Goal: Ask a question

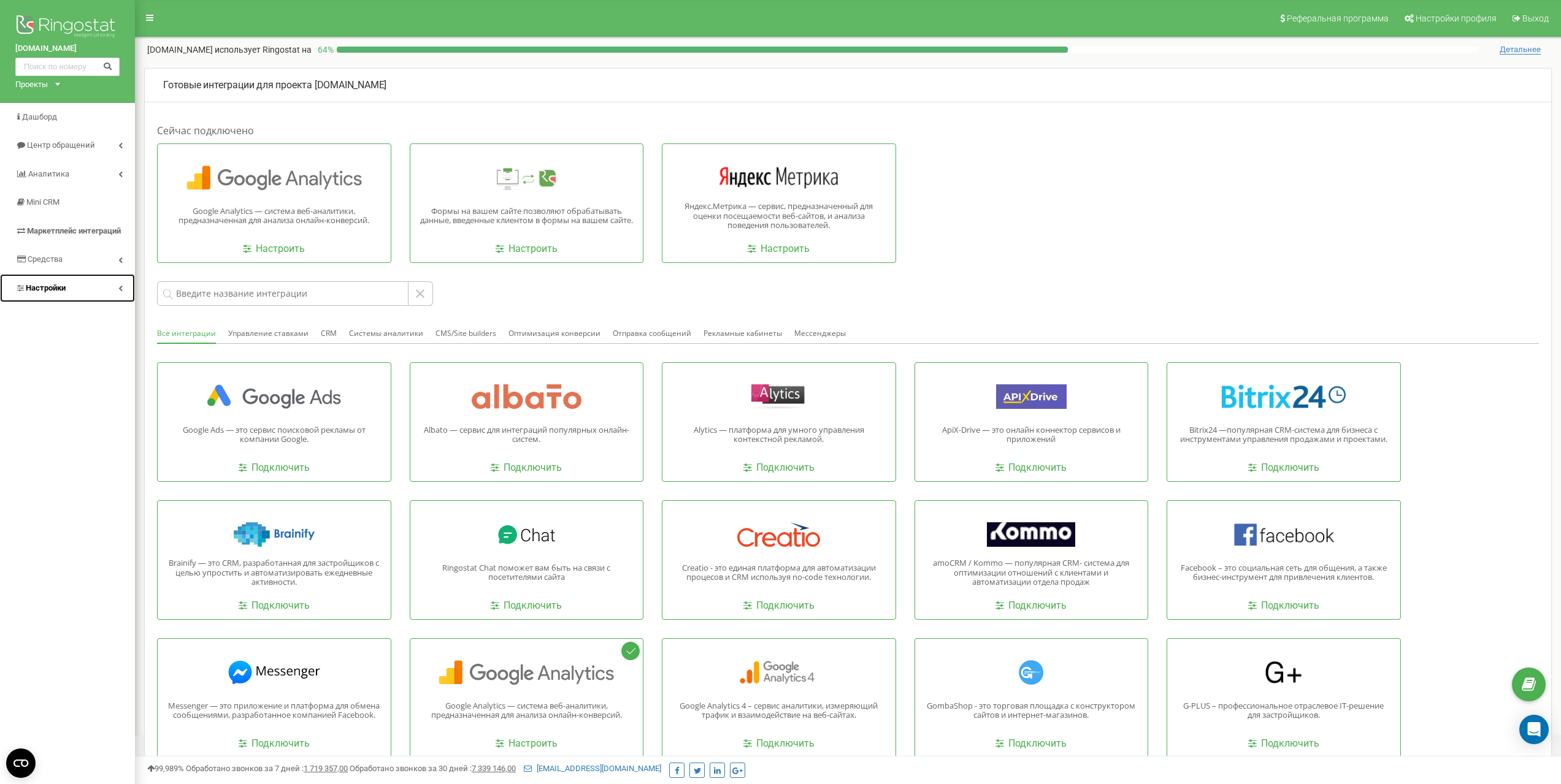
click at [52, 293] on span "Настройки" at bounding box center [40, 288] width 50 height 12
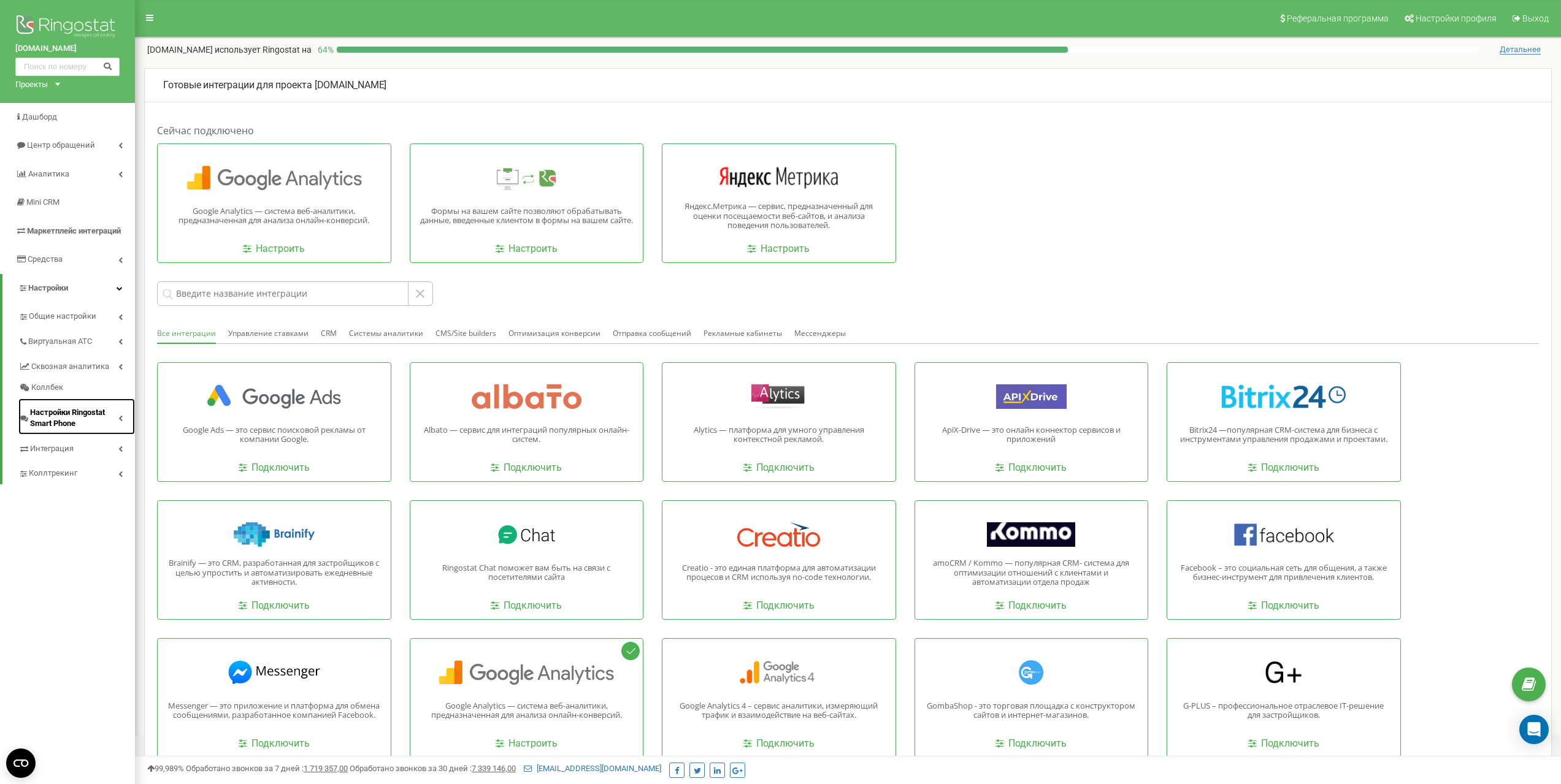
click at [62, 418] on span "Настройки Ringostat Smart Phone" at bounding box center [74, 418] width 88 height 23
click at [57, 445] on link "Power Dialer" at bounding box center [82, 445] width 104 height 14
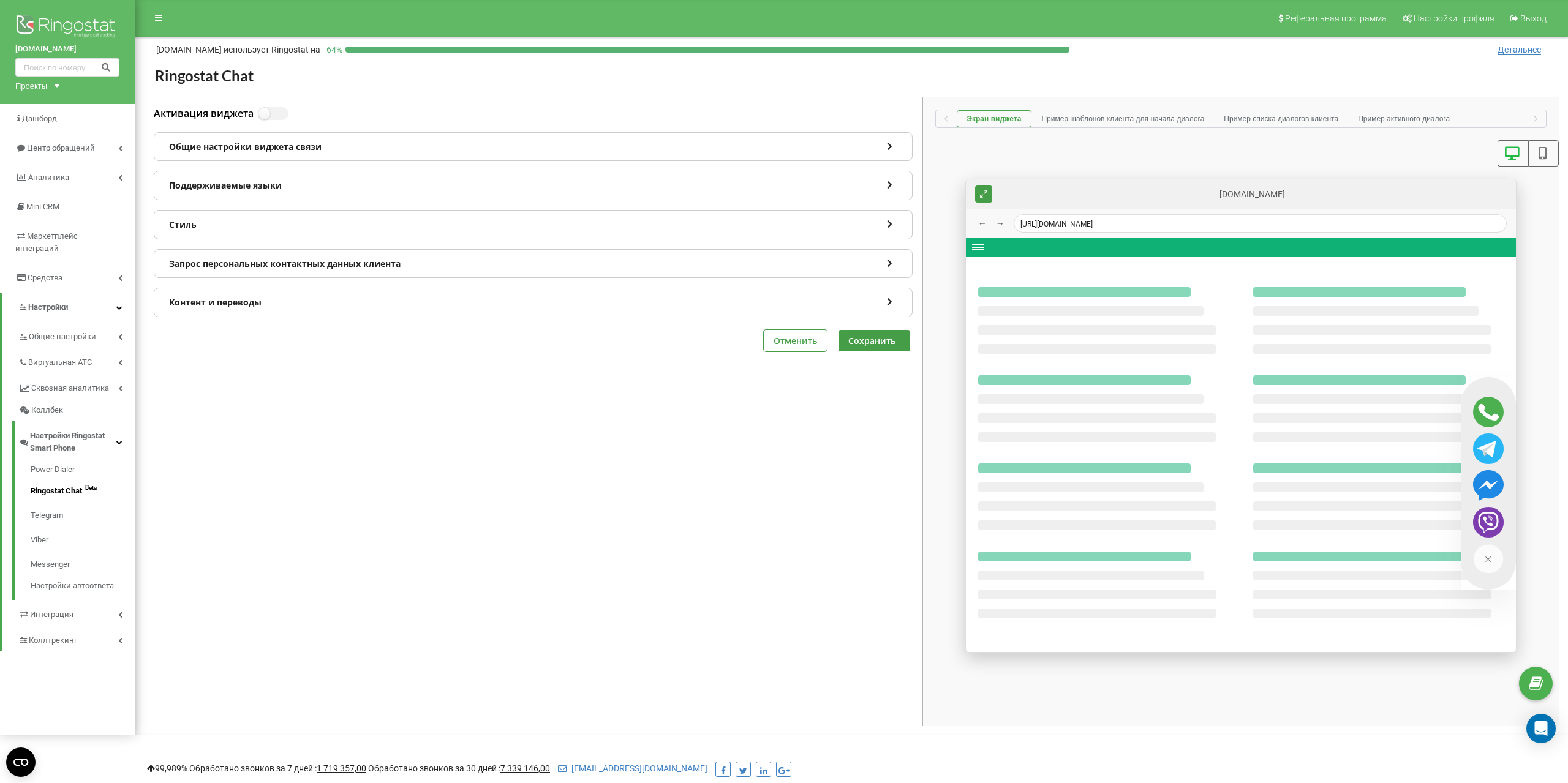
click at [1485, 563] on img at bounding box center [1489, 559] width 30 height 30
click at [1489, 562] on img at bounding box center [1489, 559] width 30 height 30
click at [218, 226] on div "Стиль" at bounding box center [533, 224] width 758 height 28
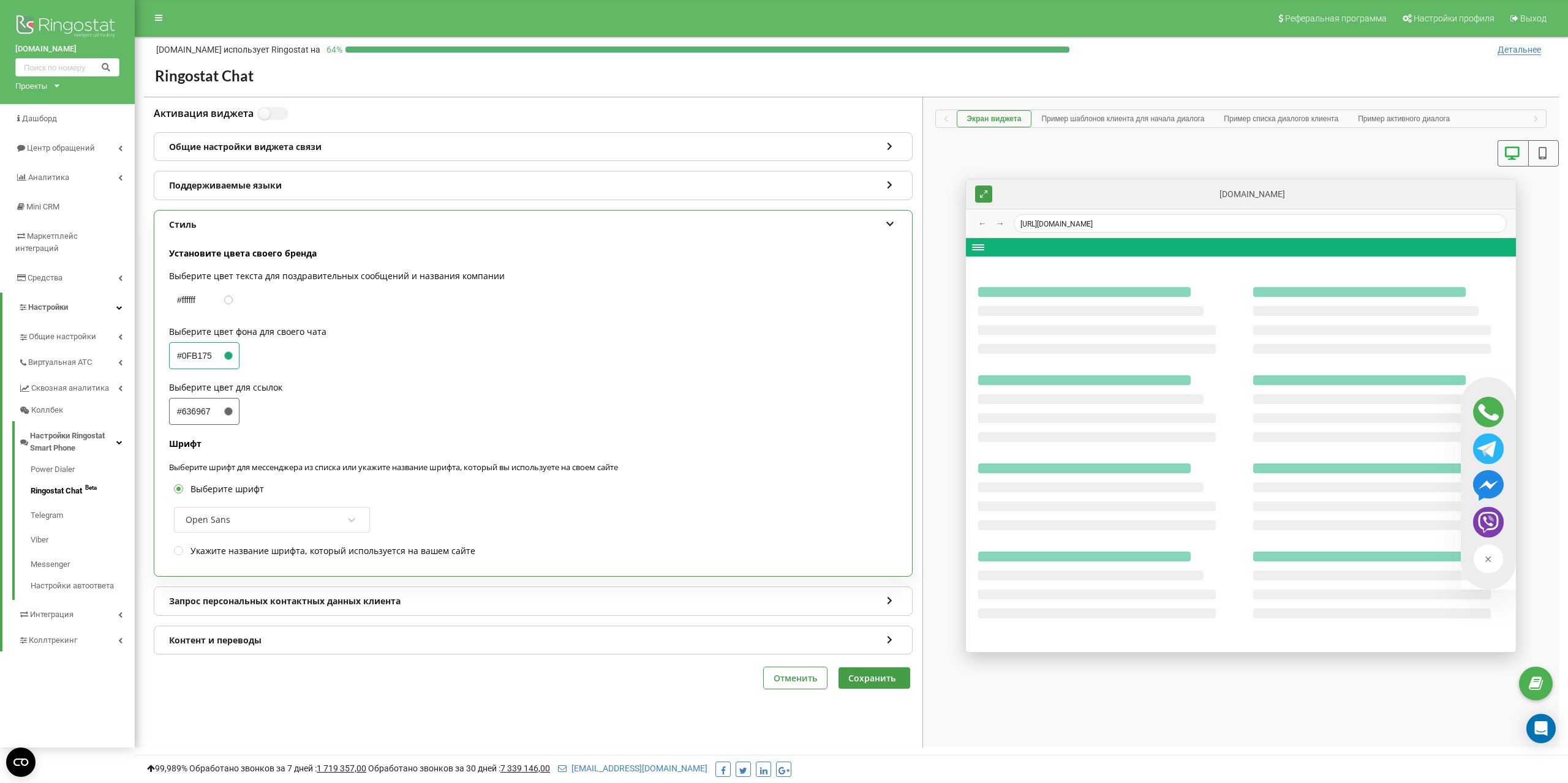
click at [220, 226] on div "Стиль" at bounding box center [533, 224] width 758 height 28
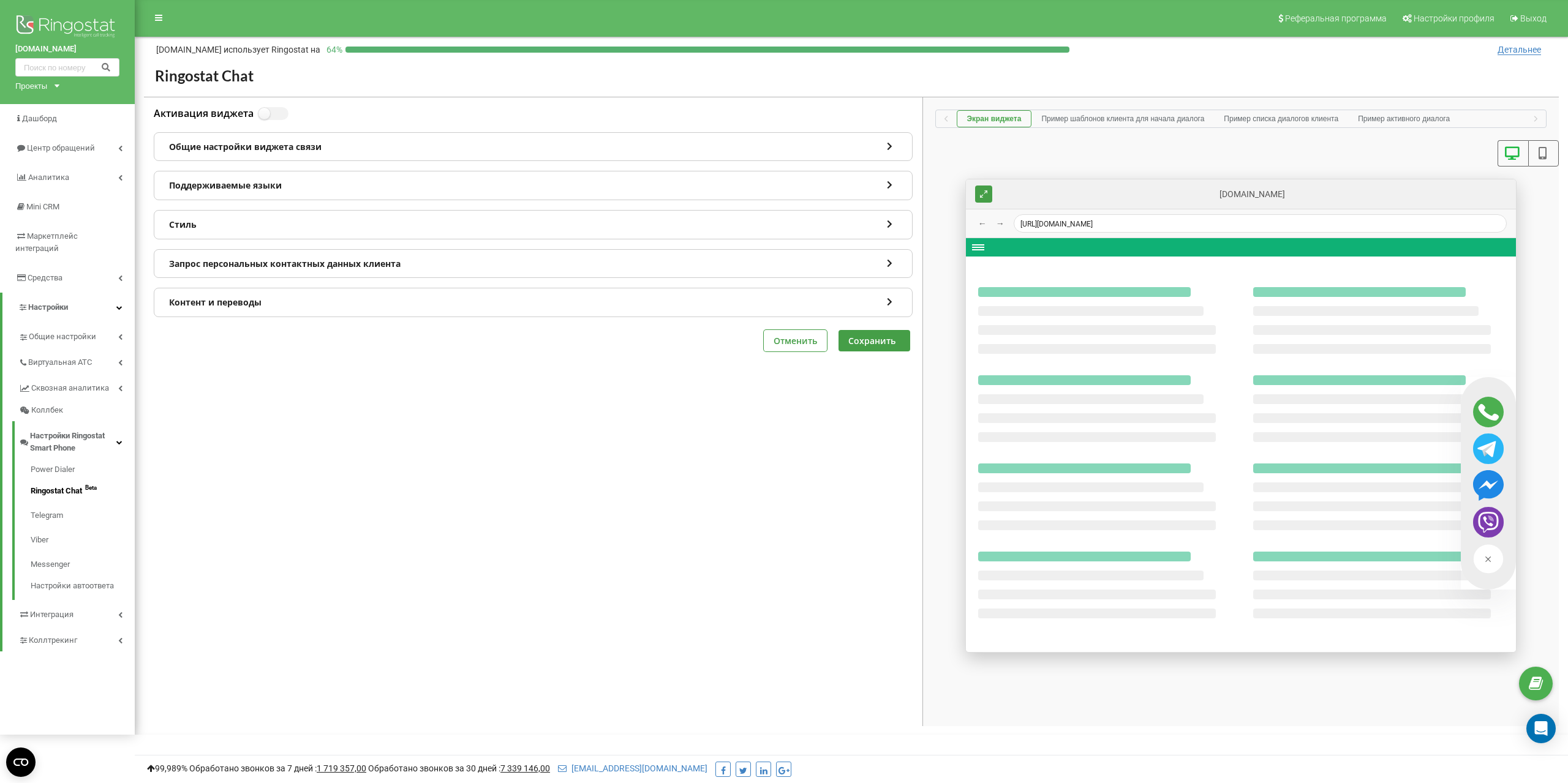
click at [256, 184] on div "Поддерживаемые языки" at bounding box center [533, 185] width 758 height 28
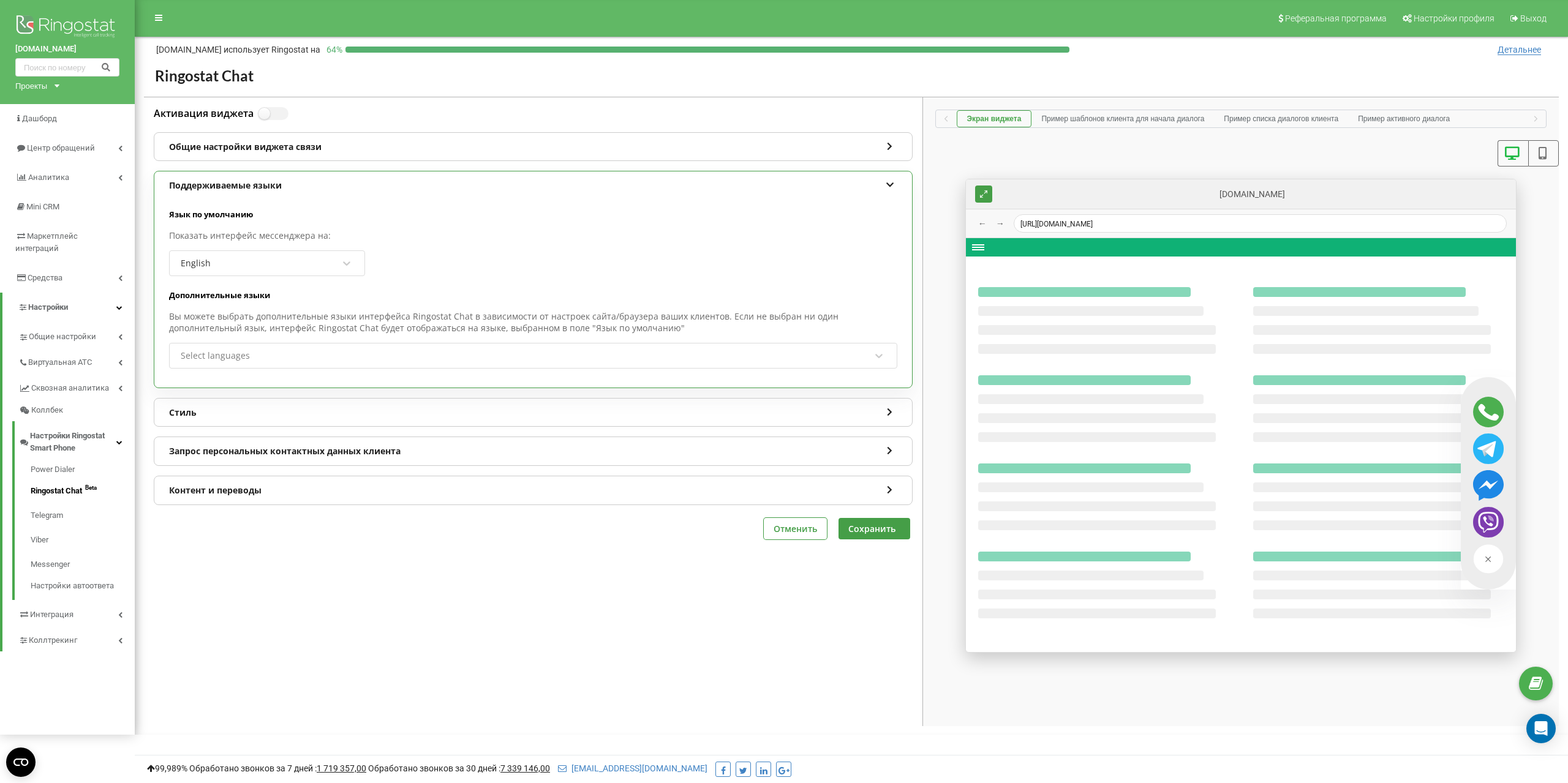
click at [257, 185] on div "Поддерживаемые языки" at bounding box center [533, 185] width 758 height 28
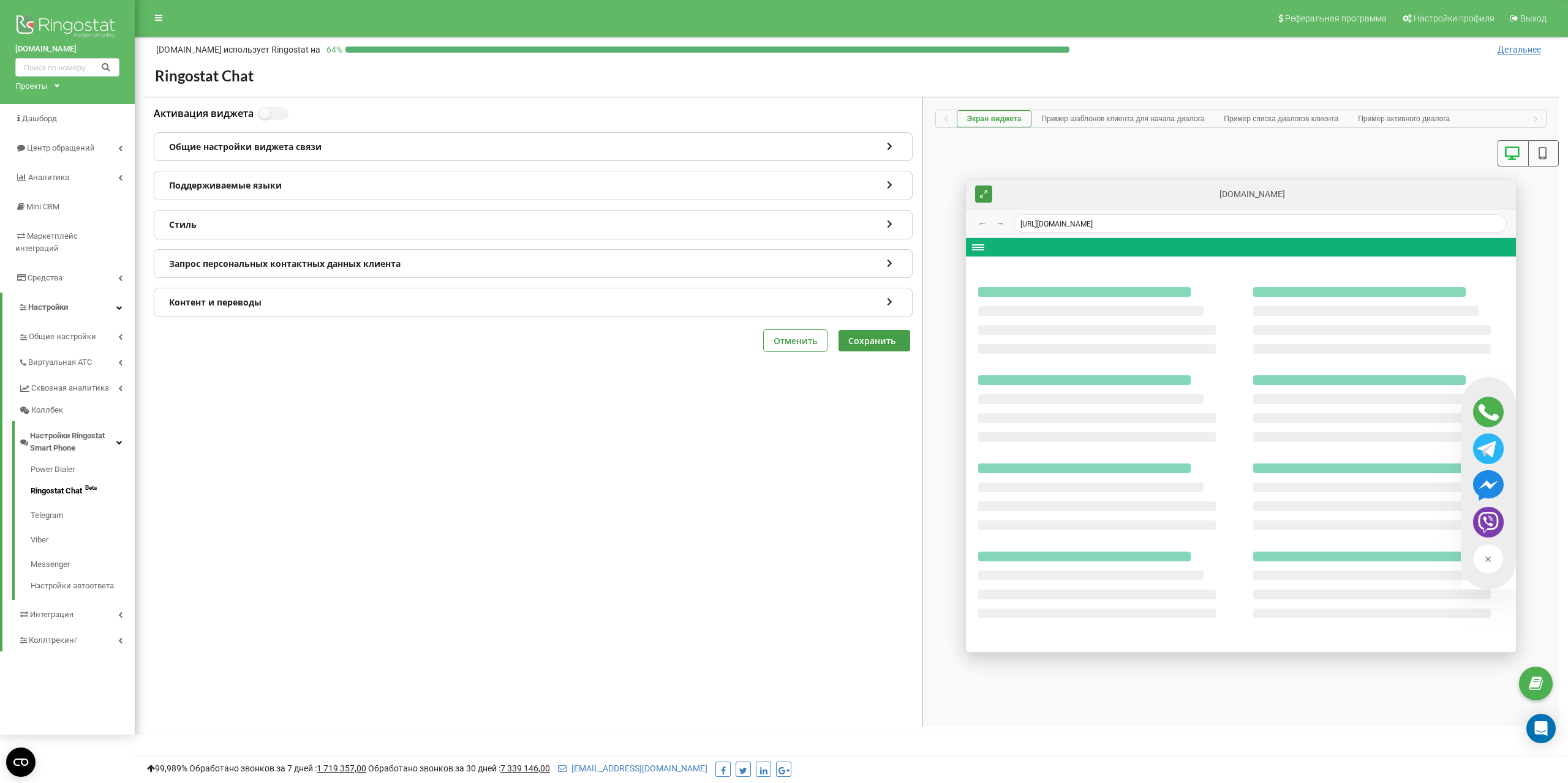
click at [271, 147] on div "Общие настройки виджета связи" at bounding box center [533, 146] width 758 height 28
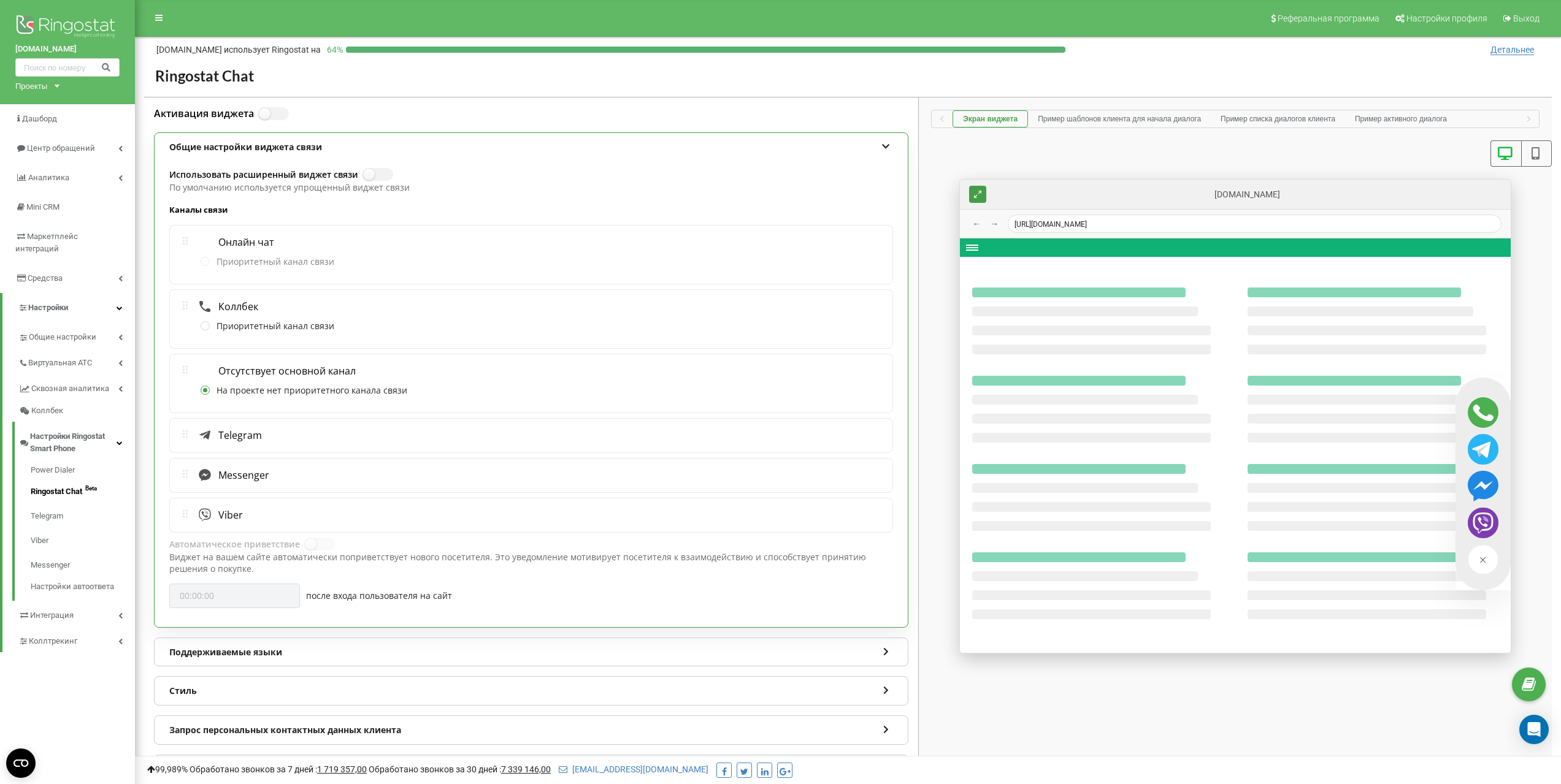
click at [188, 436] on icon at bounding box center [185, 433] width 5 height 8
click at [204, 261] on label "Приоритетный канал связи" at bounding box center [267, 262] width 134 height 13
click at [262, 250] on div "Приоритетный канал связи" at bounding box center [267, 262] width 134 height 25
click at [52, 357] on span "Виртуальная АТС" at bounding box center [60, 363] width 65 height 13
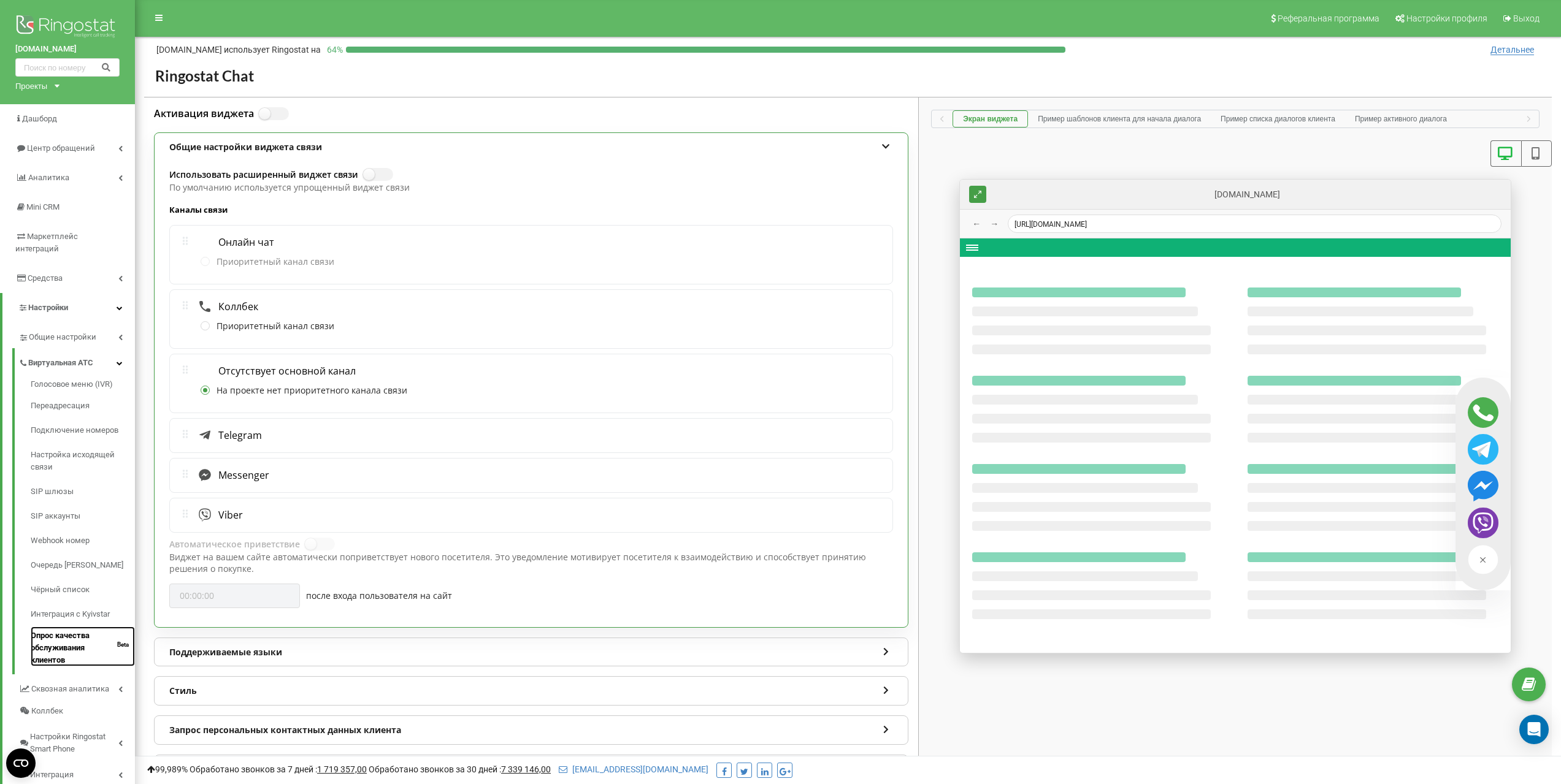
click at [80, 637] on link "Опрос качества обслуживания клиентов Beta" at bounding box center [82, 646] width 104 height 40
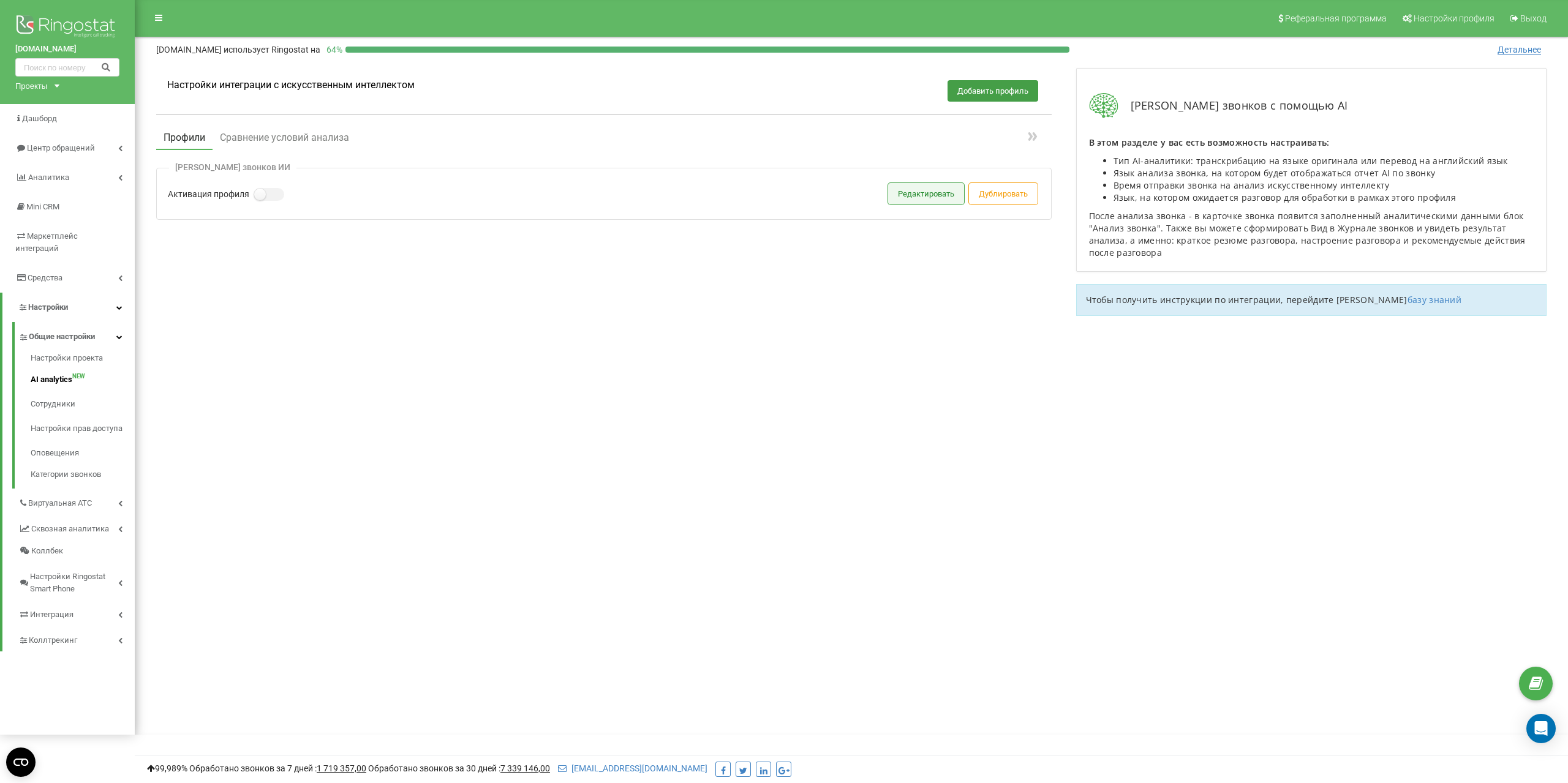
click at [908, 197] on button "Редактировать" at bounding box center [926, 193] width 76 height 21
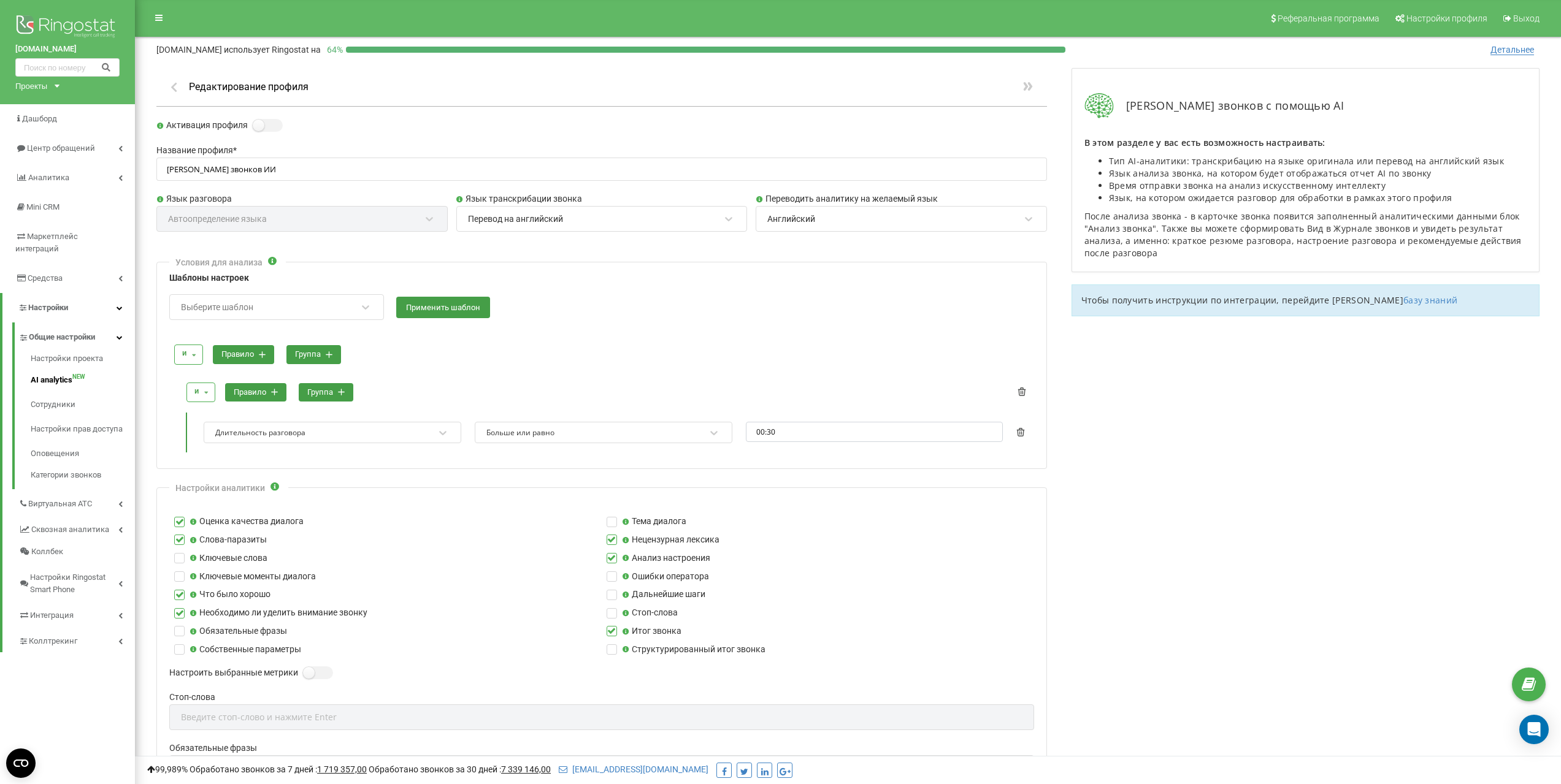
click at [348, 310] on div "Выберите шаблон" at bounding box center [268, 307] width 178 height 21
click at [239, 358] on div "Callback звонки" at bounding box center [277, 356] width 213 height 22
click at [1531, 726] on icon "Open Intercom Messenger" at bounding box center [1534, 729] width 14 height 16
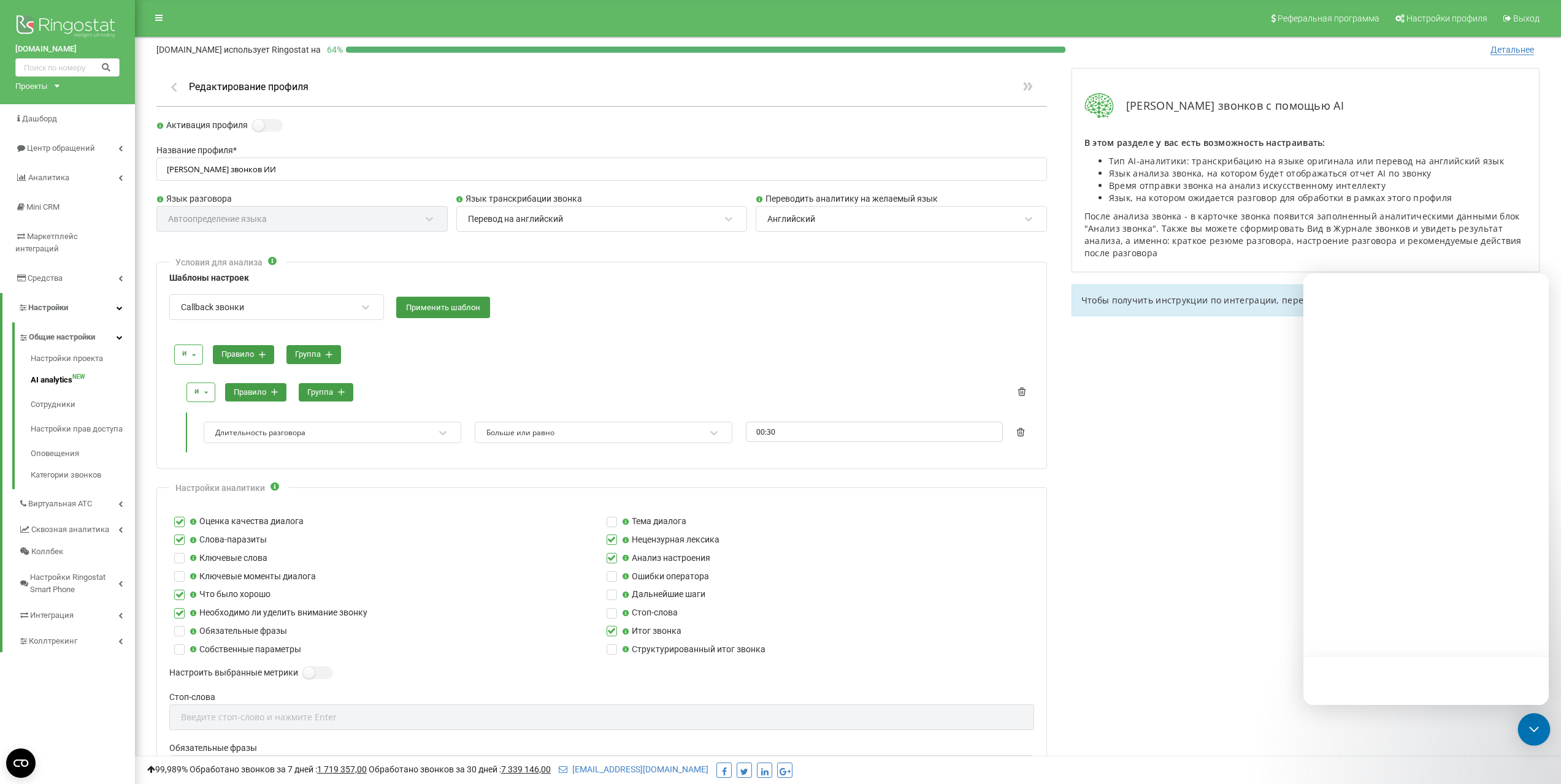
click at [1530, 730] on icon "Open Intercom Messenger" at bounding box center [1534, 729] width 16 height 16
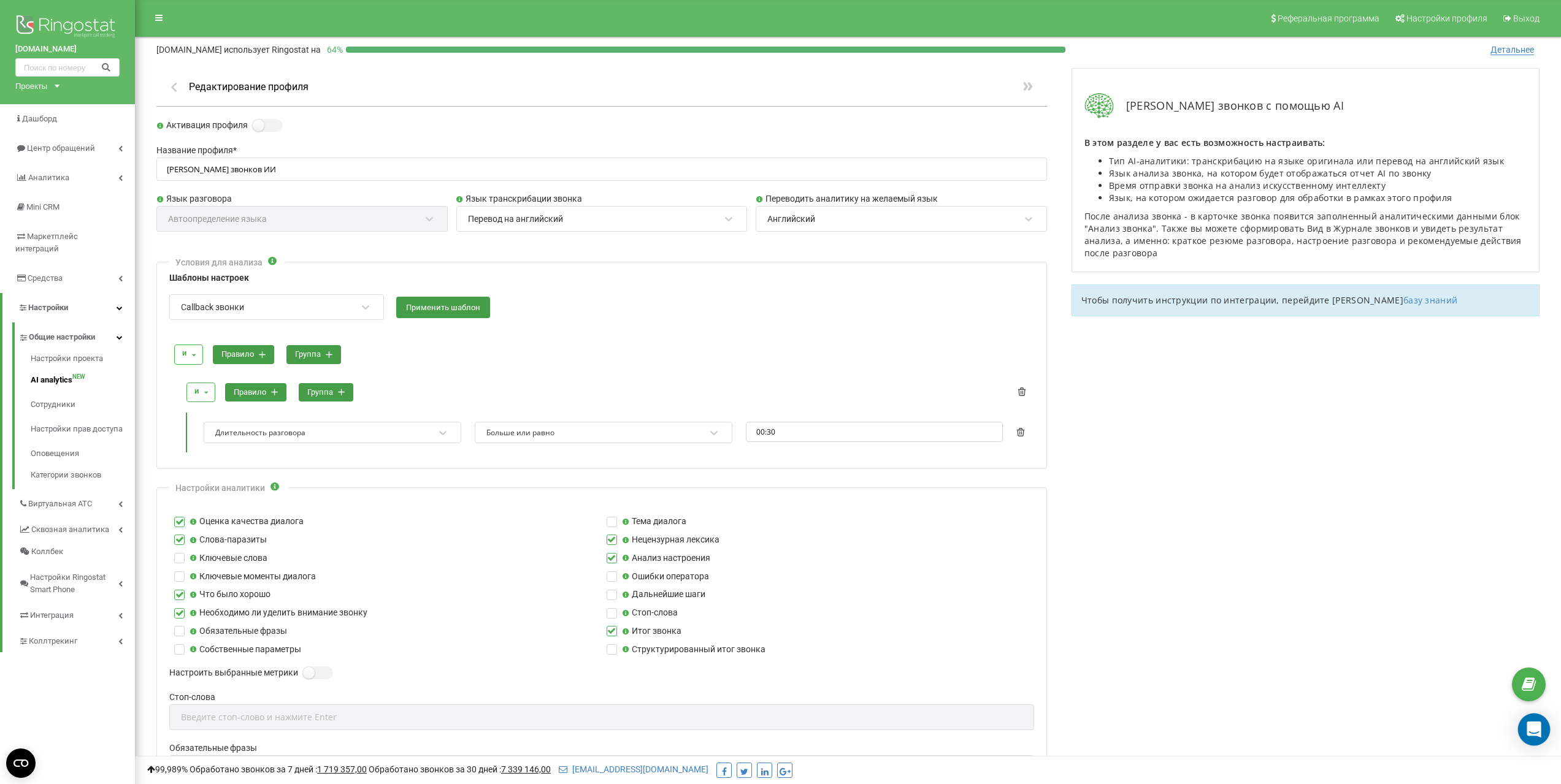
click at [1530, 730] on icon "Open Intercom Messenger" at bounding box center [1534, 729] width 14 height 16
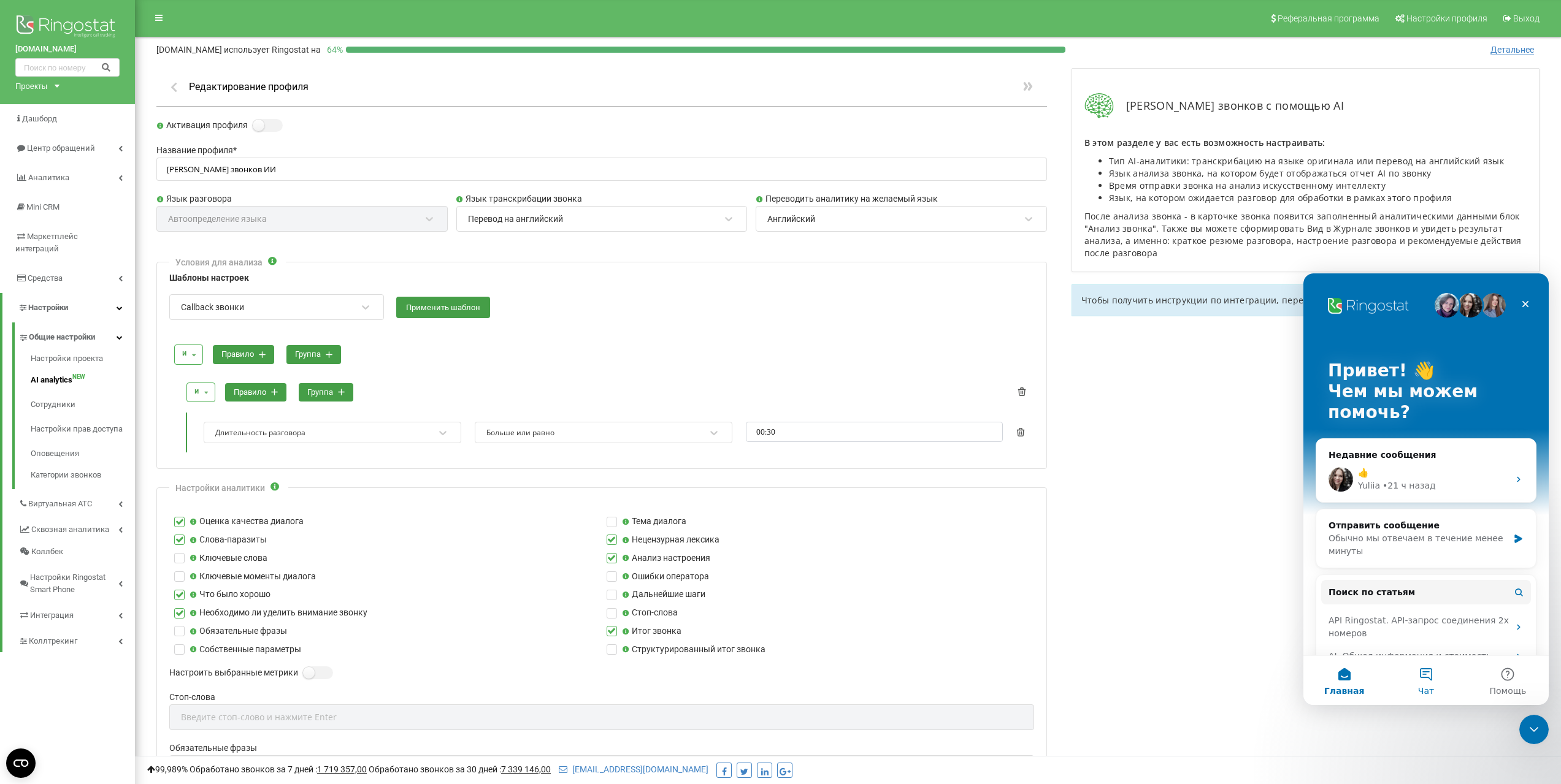
click at [1426, 675] on button "Чат" at bounding box center [1426, 681] width 81 height 49
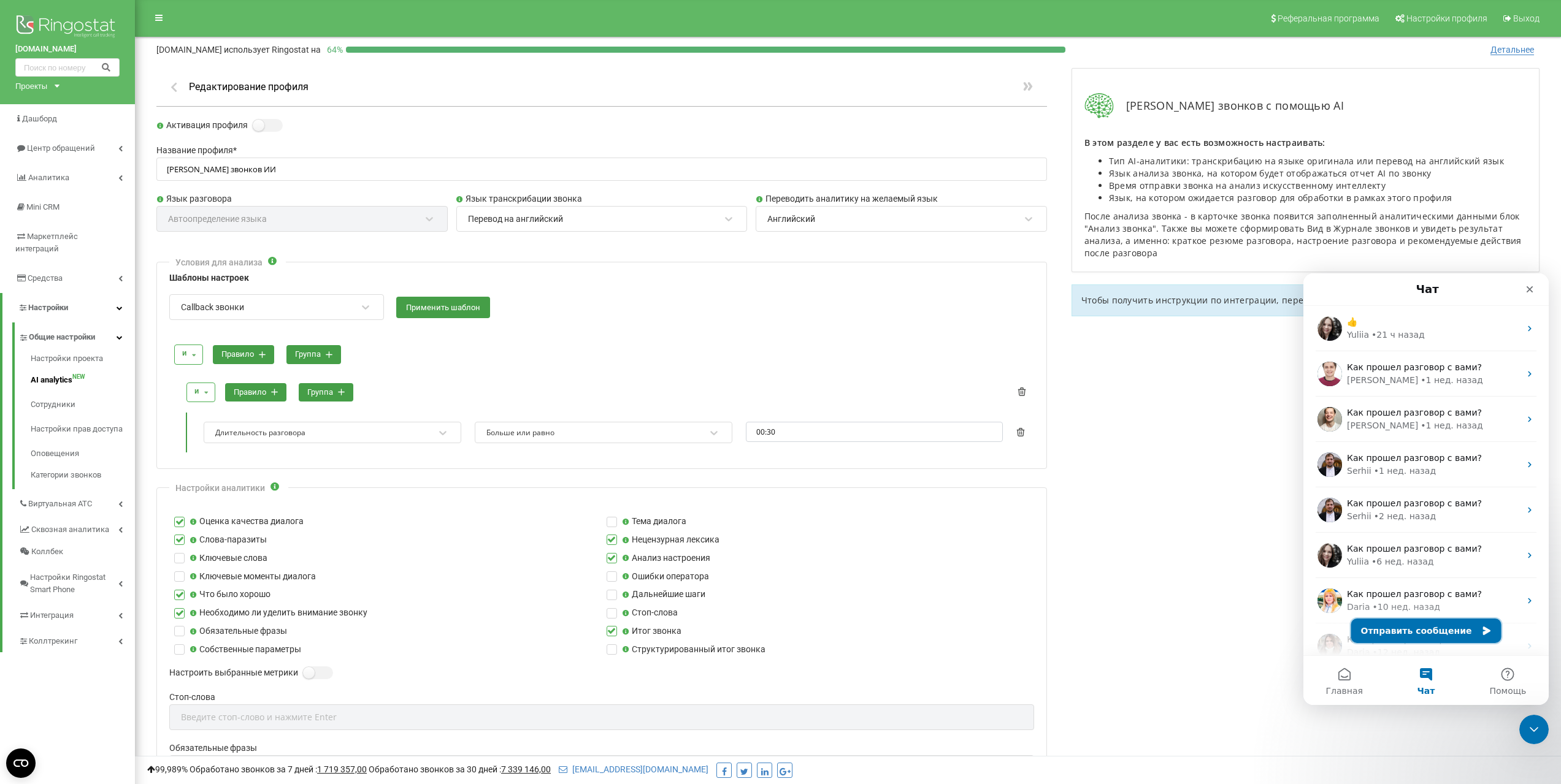
click at [1416, 632] on button "Отправить сообщение" at bounding box center [1426, 631] width 151 height 25
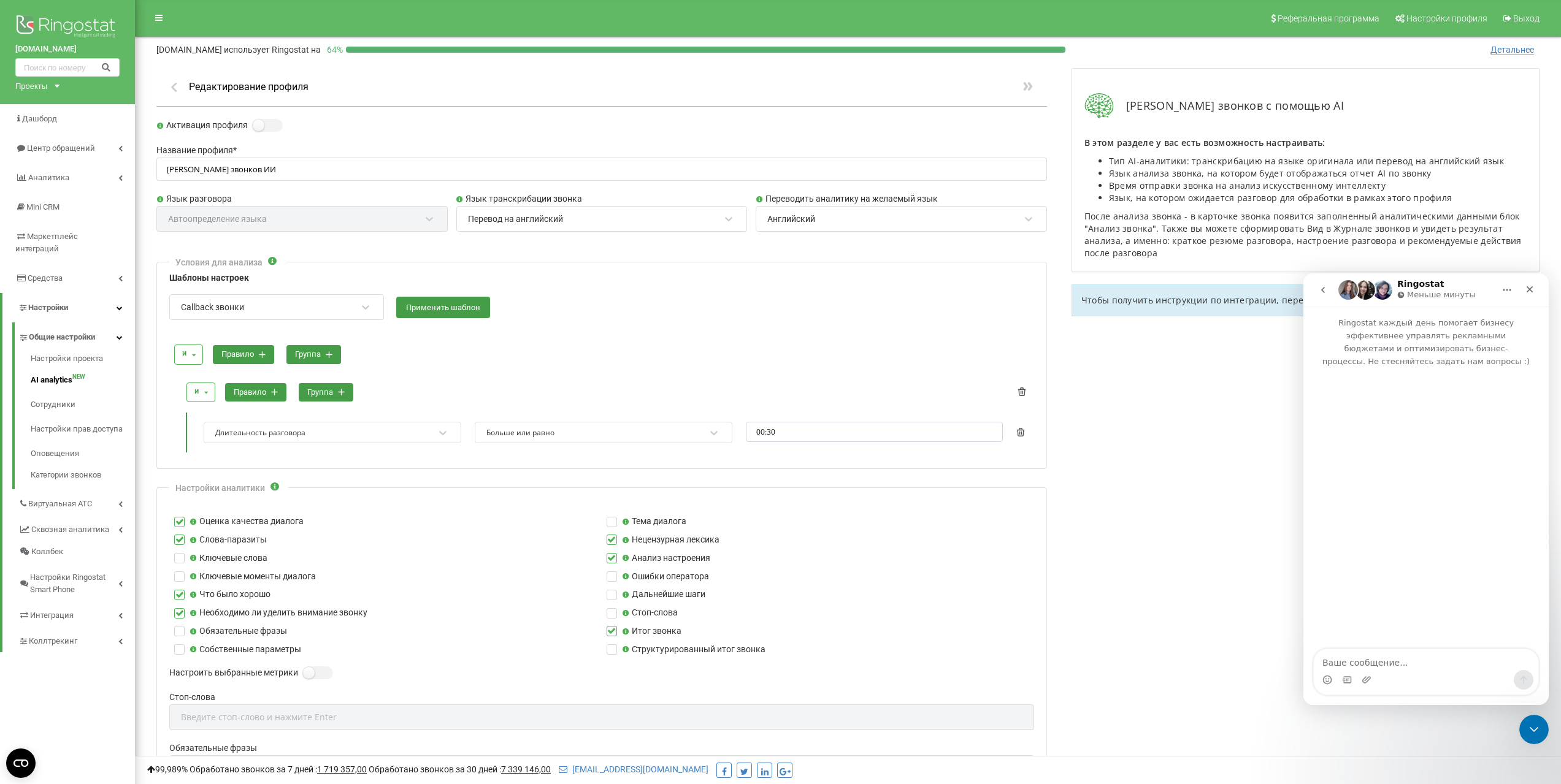
click at [1394, 668] on textarea "Ваше сообщение..." at bounding box center [1426, 660] width 224 height 21
type textarea "Здравствуйте можно созвон по ai аналитике по подключению, после обеда в 14:10 в…"
click at [1523, 678] on icon "Отправить сообщение…" at bounding box center [1524, 680] width 10 height 10
click at [1404, 672] on div "Мессенджер Intercom" at bounding box center [1426, 680] width 224 height 19
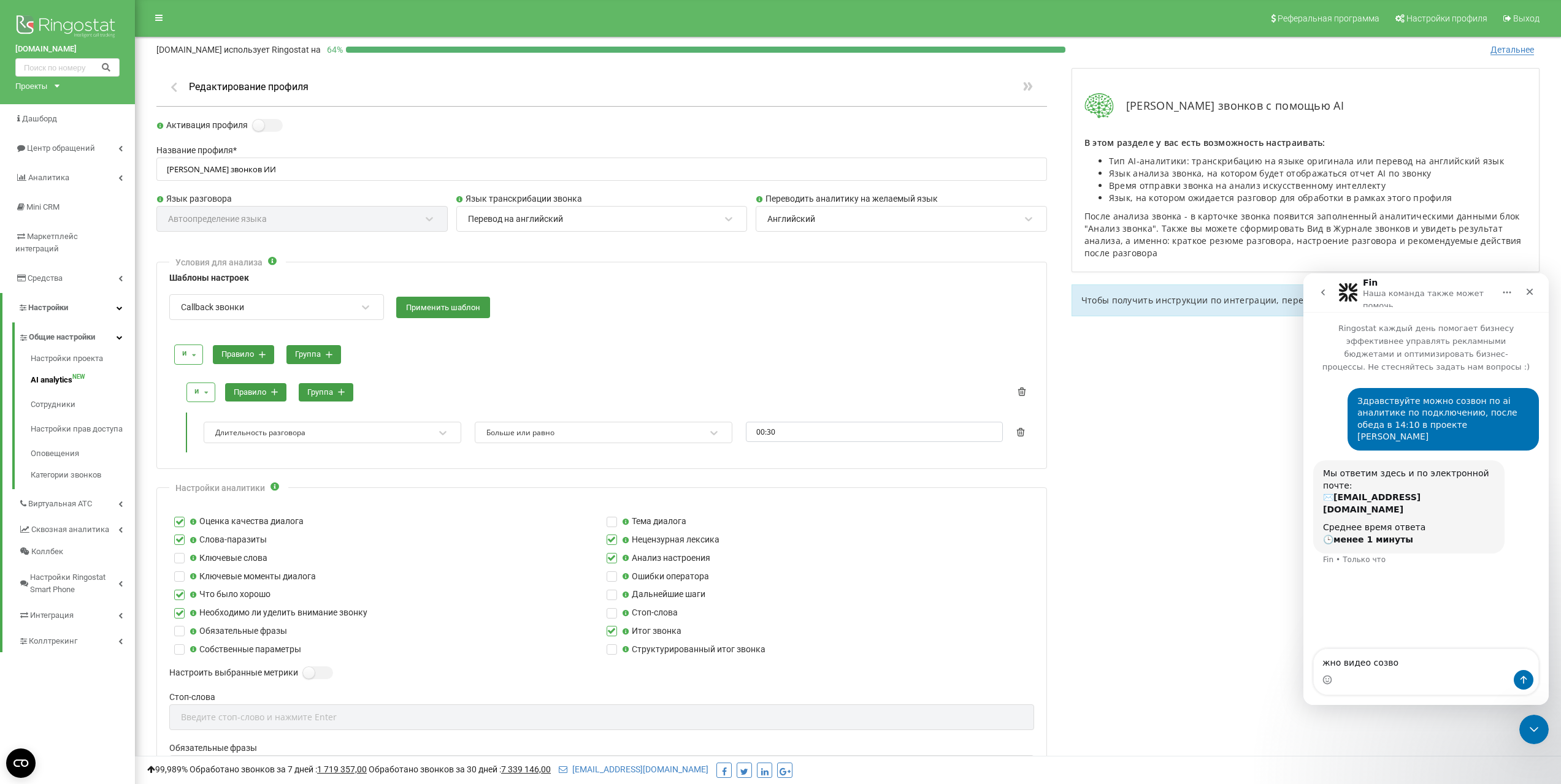
type textarea "жно видео созвон"
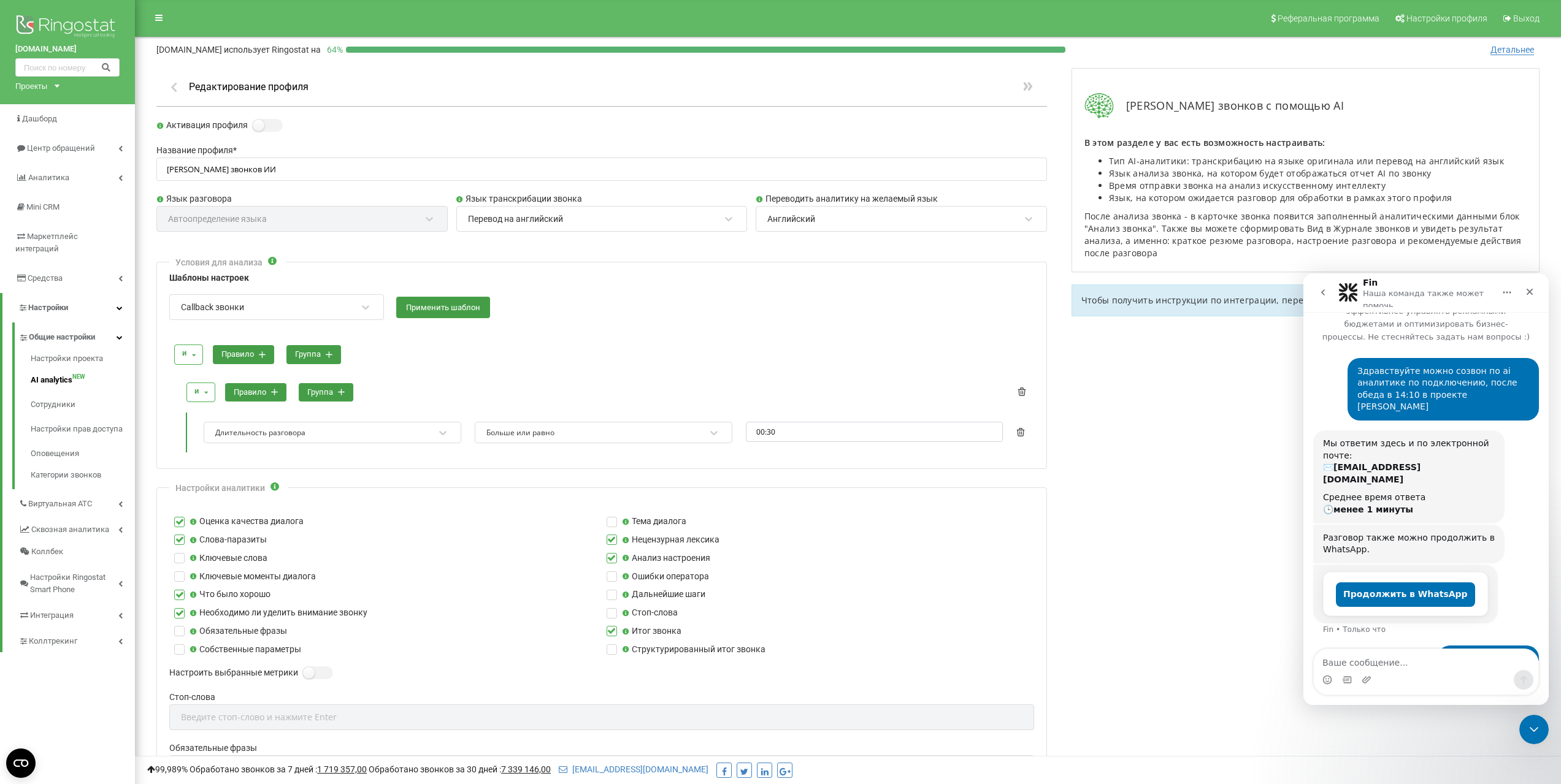
scroll to position [30, 0]
type textarea "можно видео соззвон"
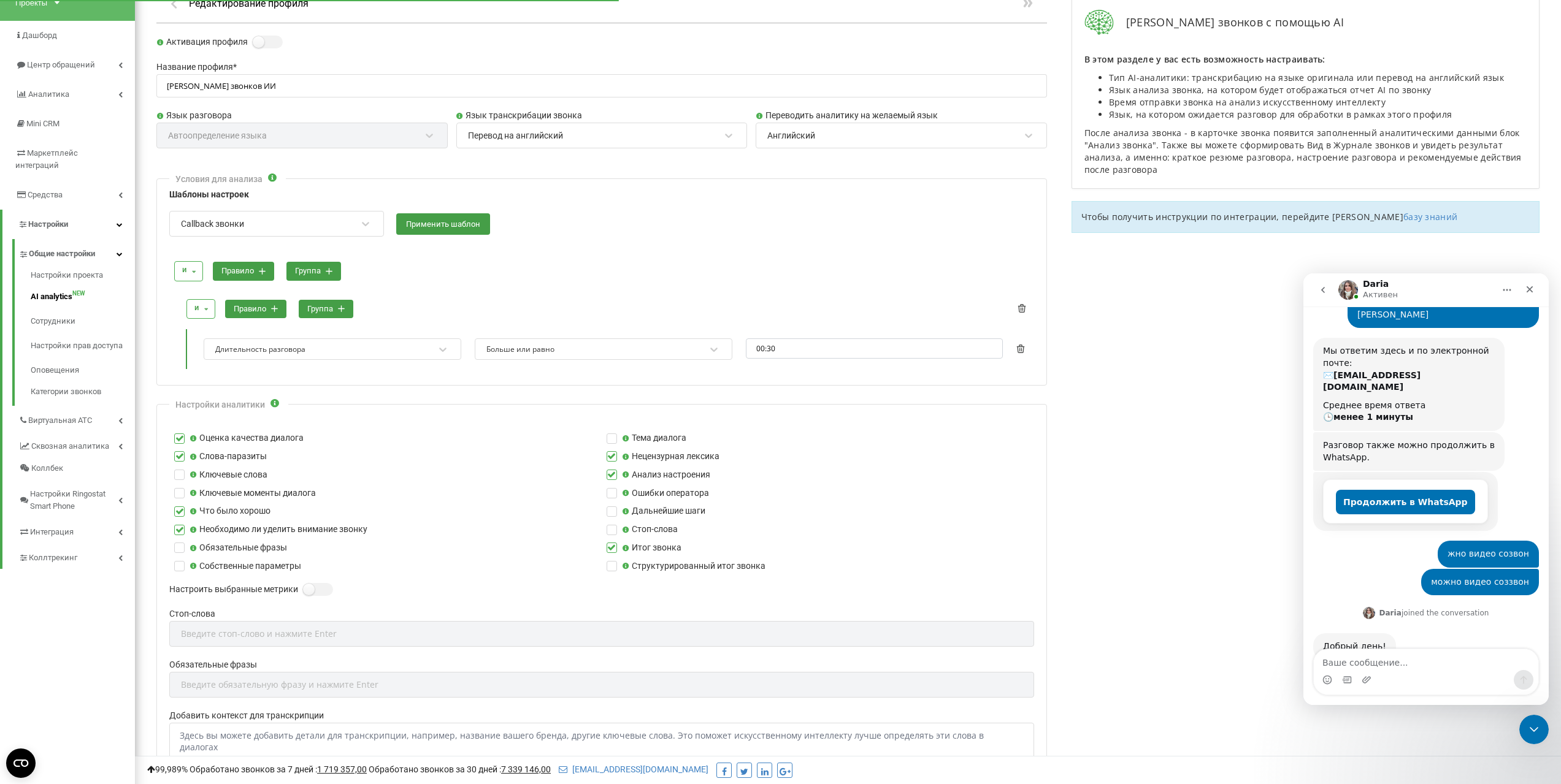
scroll to position [184, 0]
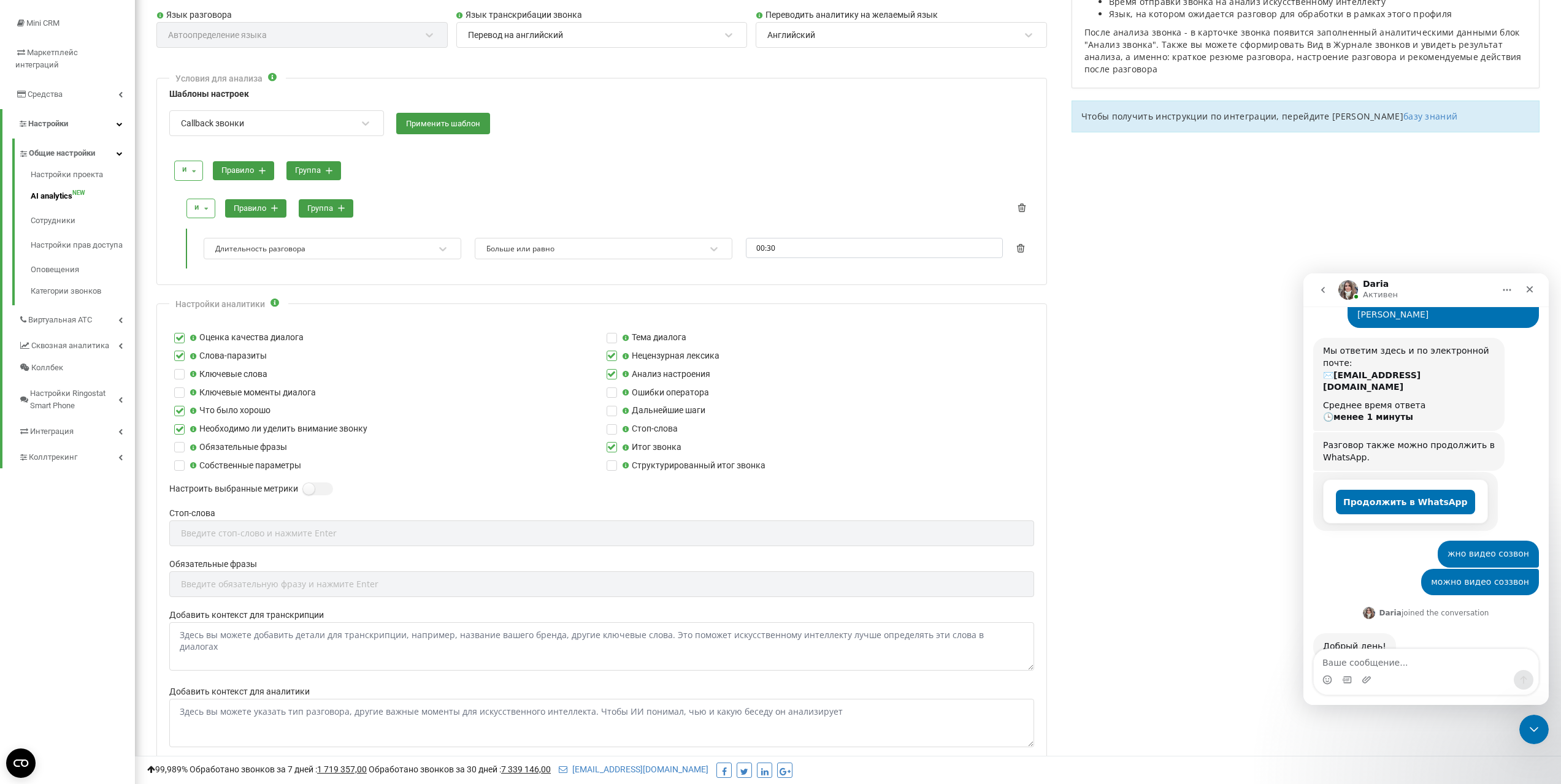
click at [216, 356] on label "Слова-паразиты" at bounding box center [228, 356] width 77 height 14
click at [0, 0] on input "Слова-паразиты" at bounding box center [0, 0] width 0 height 0
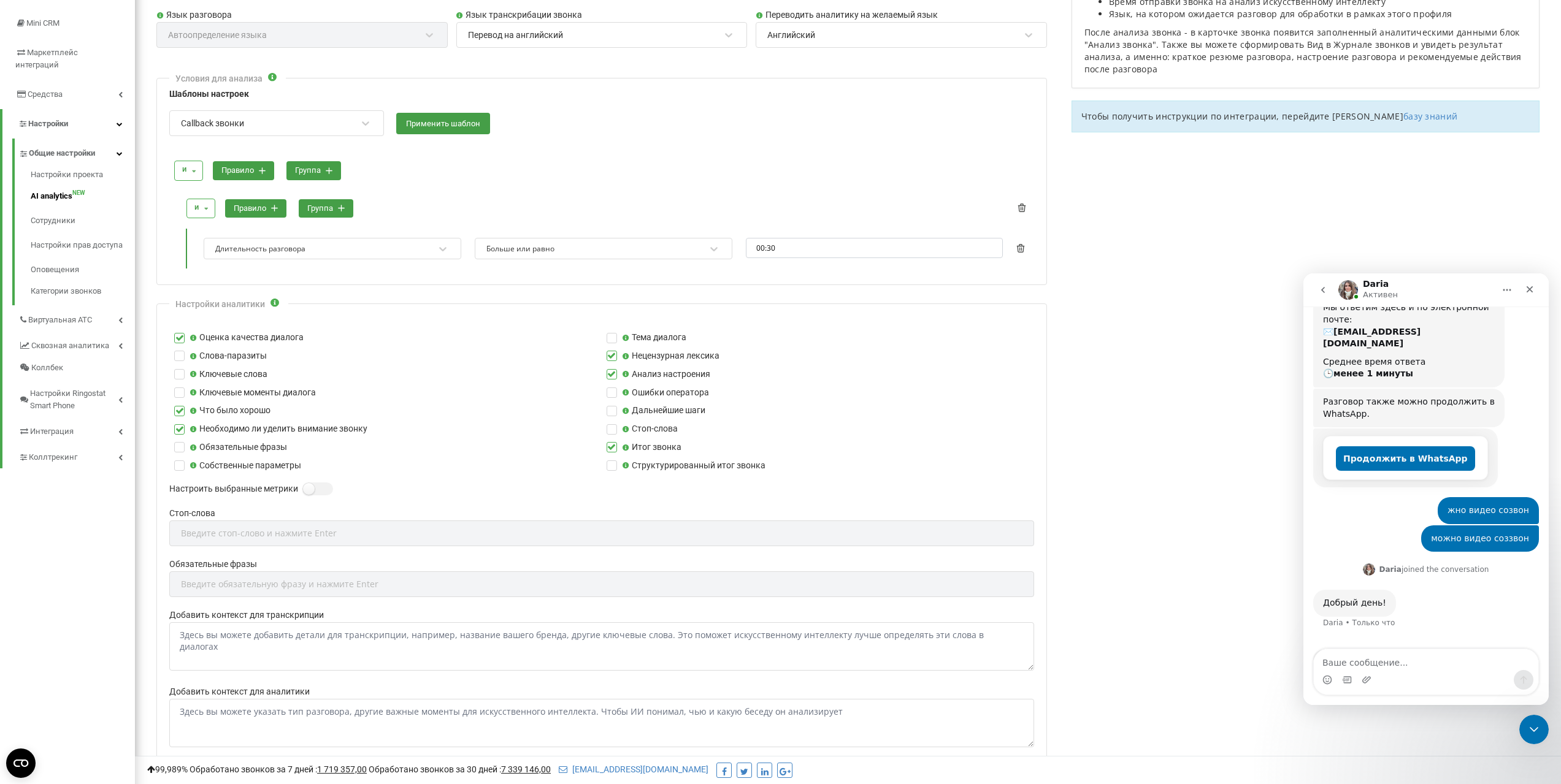
scroll to position [164, 0]
click at [650, 337] on label "Тема диалога" at bounding box center [654, 338] width 64 height 14
click at [0, 0] on input "Тема диалога" at bounding box center [0, 0] width 0 height 0
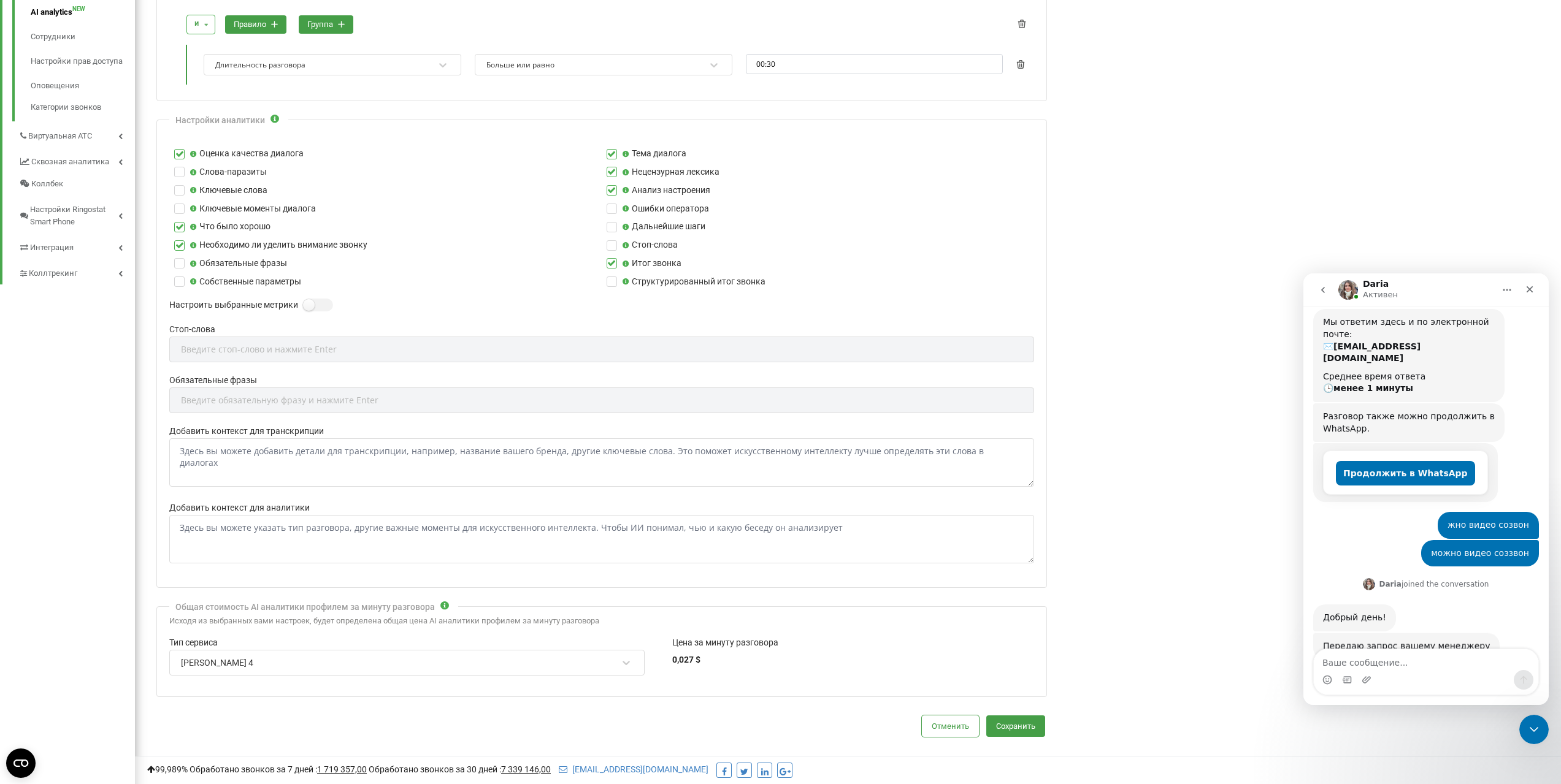
scroll to position [145, 0]
click at [1369, 665] on textarea "Ваше сообщение..." at bounding box center [1426, 660] width 224 height 21
type textarea "ок"
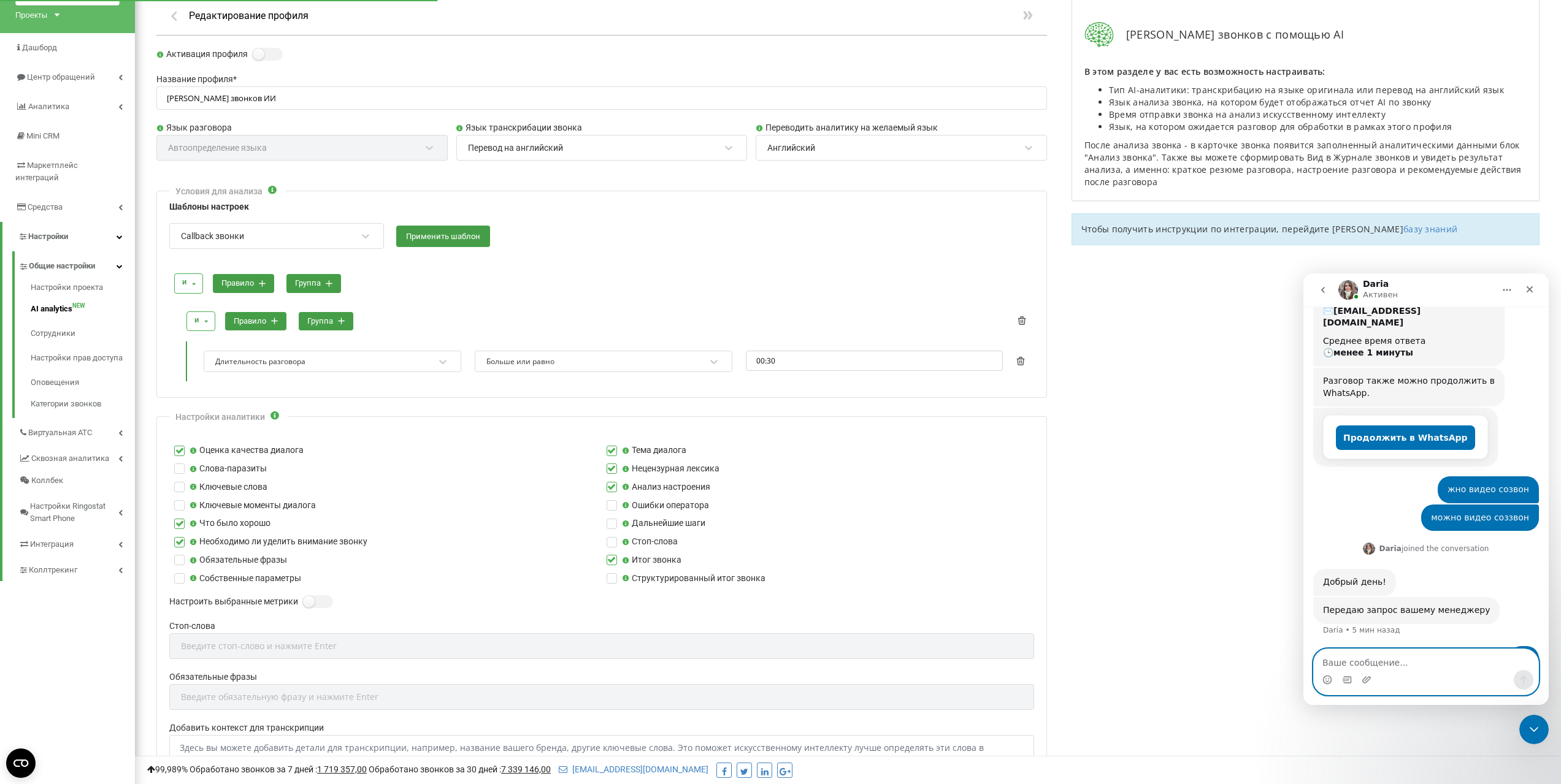
scroll to position [0, 0]
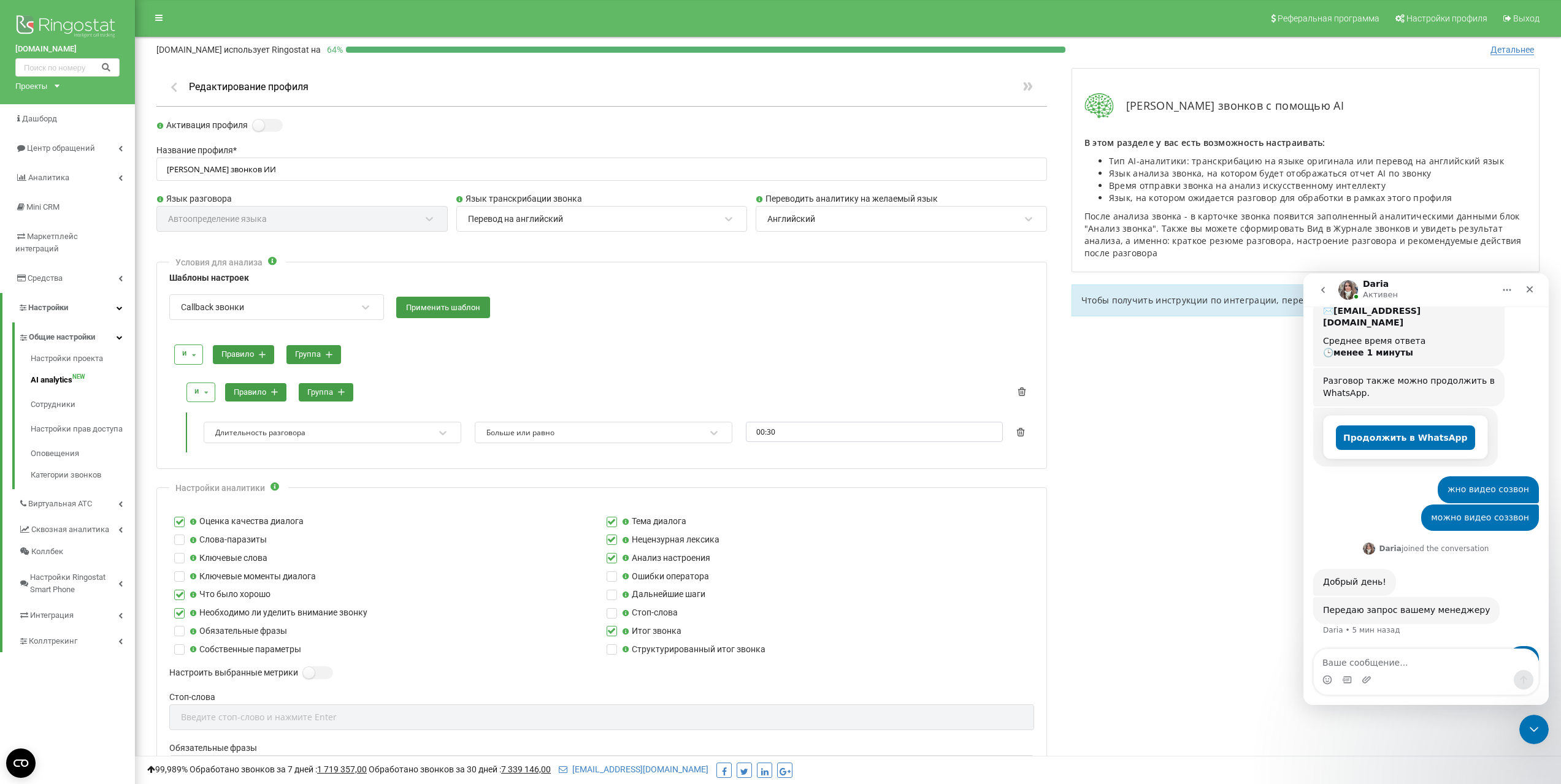
click at [260, 354] on icon at bounding box center [262, 354] width 7 height 7
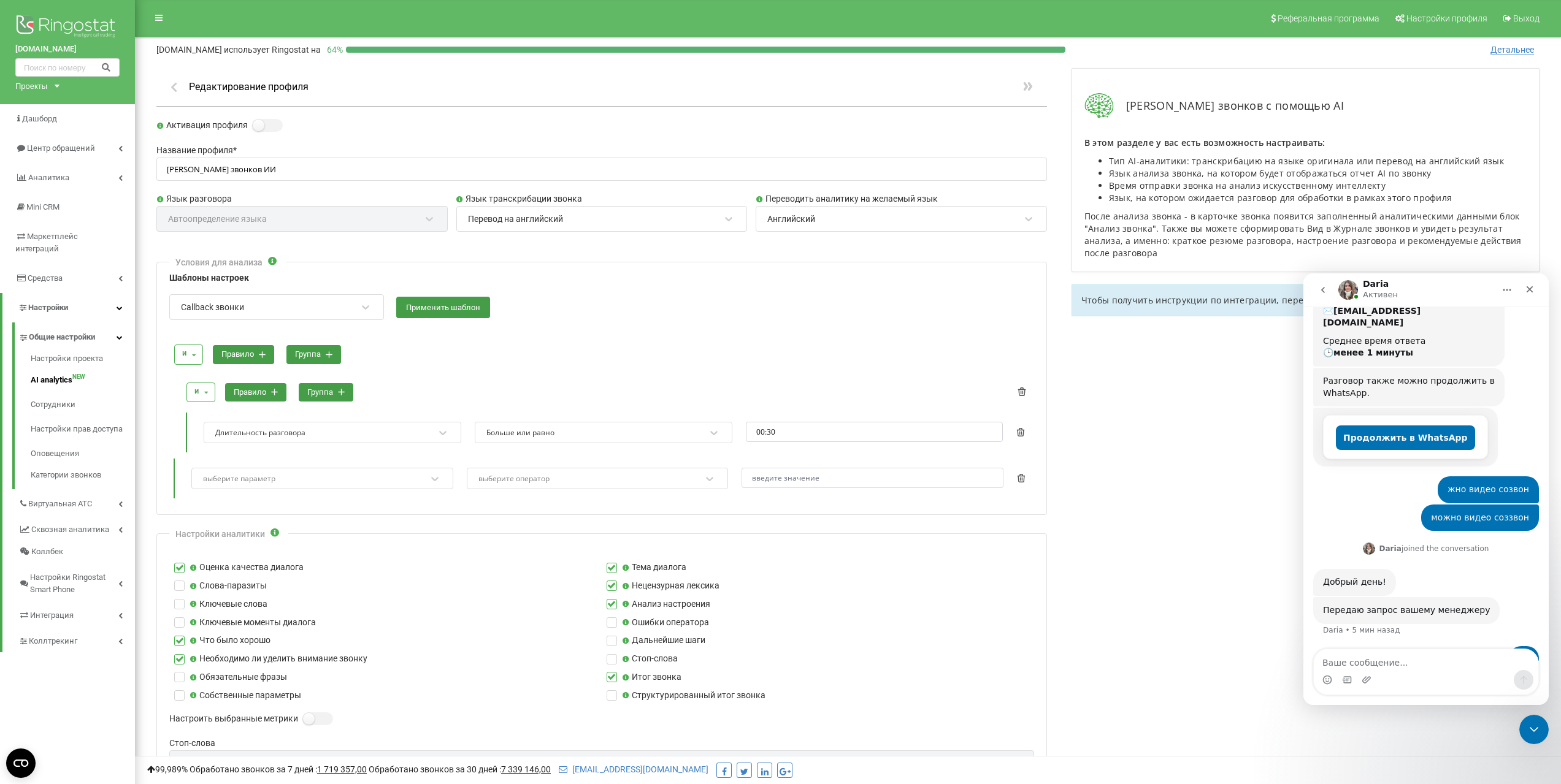
click at [260, 354] on icon at bounding box center [262, 354] width 7 height 7
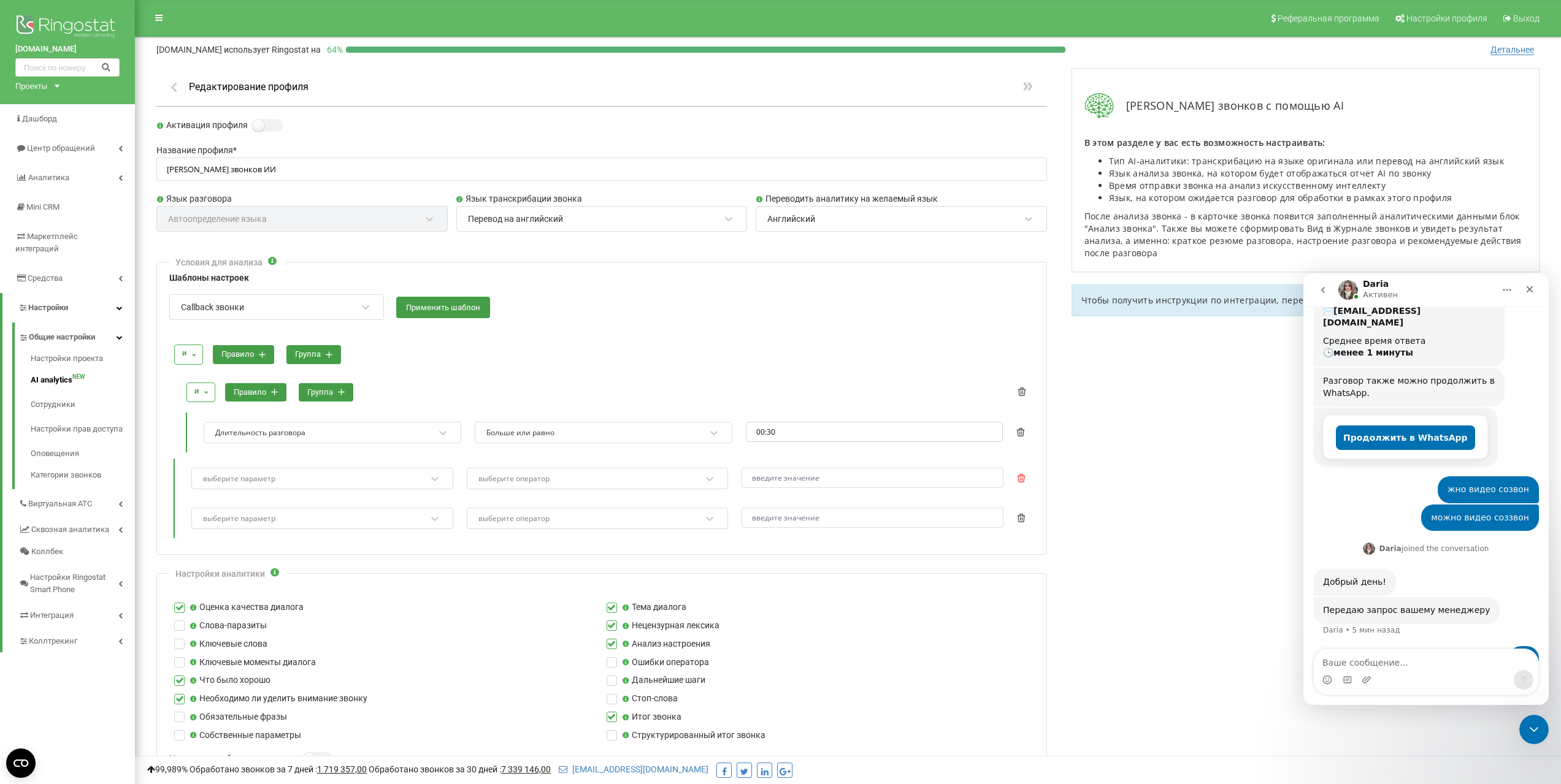
click at [1023, 478] on icon at bounding box center [1021, 479] width 8 height 8
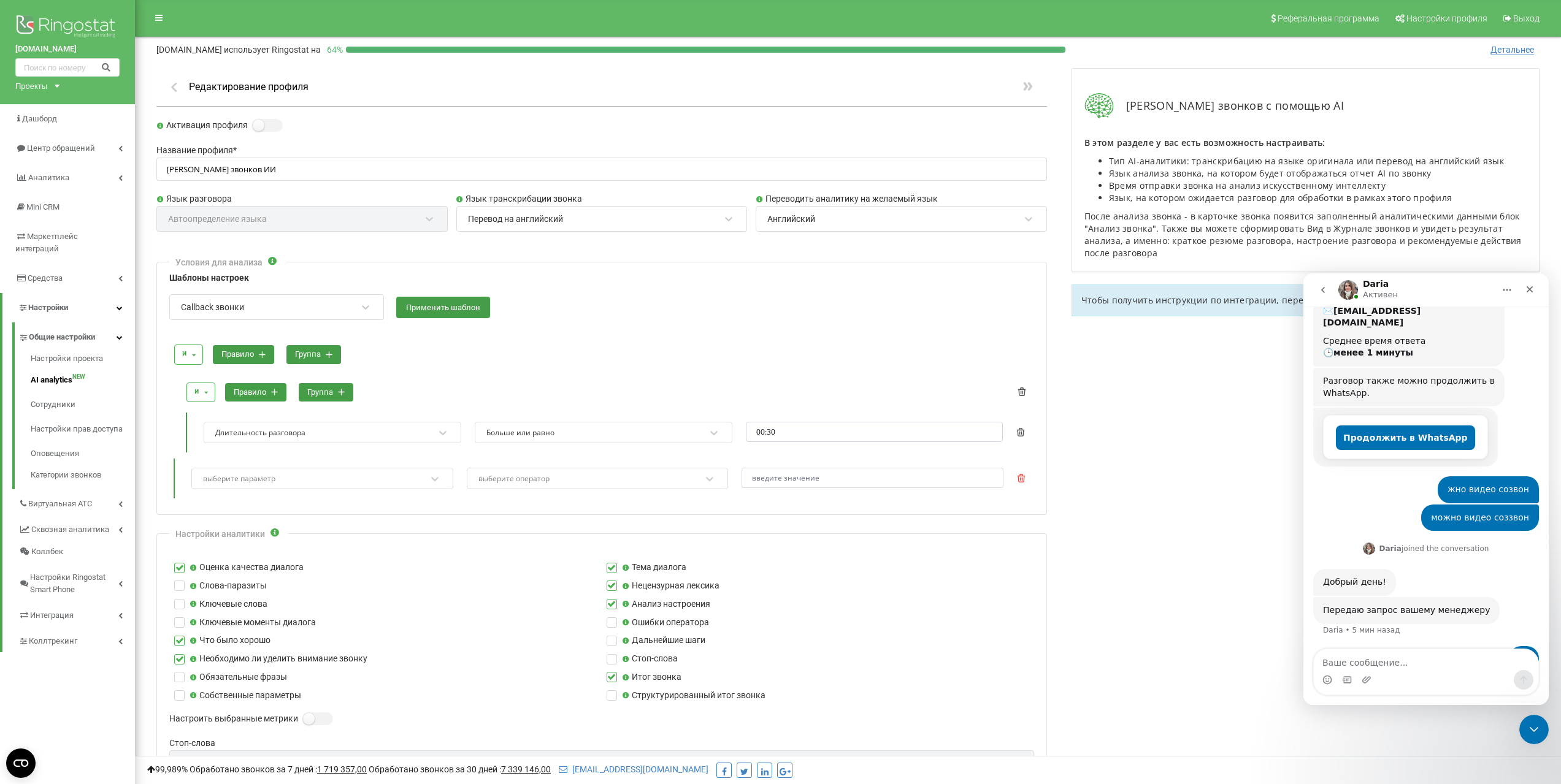
click at [1023, 479] on icon at bounding box center [1021, 479] width 8 height 8
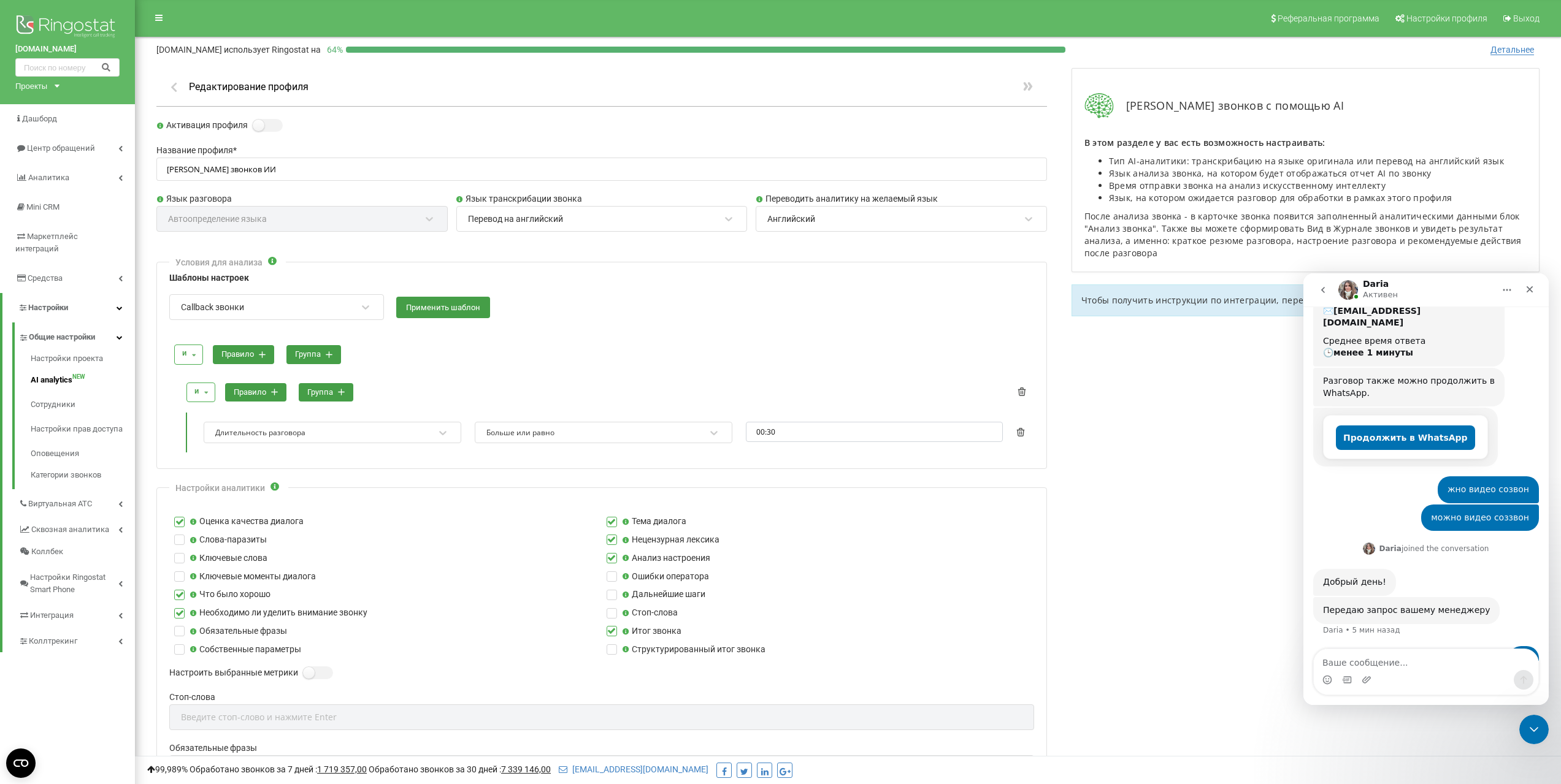
click at [574, 436] on div "Больше или равно" at bounding box center [596, 433] width 221 height 17
click at [639, 349] on div "и и или правило группа" at bounding box center [602, 354] width 864 height 32
click at [358, 311] on div at bounding box center [366, 307] width 16 height 16
click at [239, 379] on div "Целевые звонки" at bounding box center [277, 378] width 213 height 22
click at [617, 370] on div "и и или правило группа" at bounding box center [602, 354] width 864 height 32
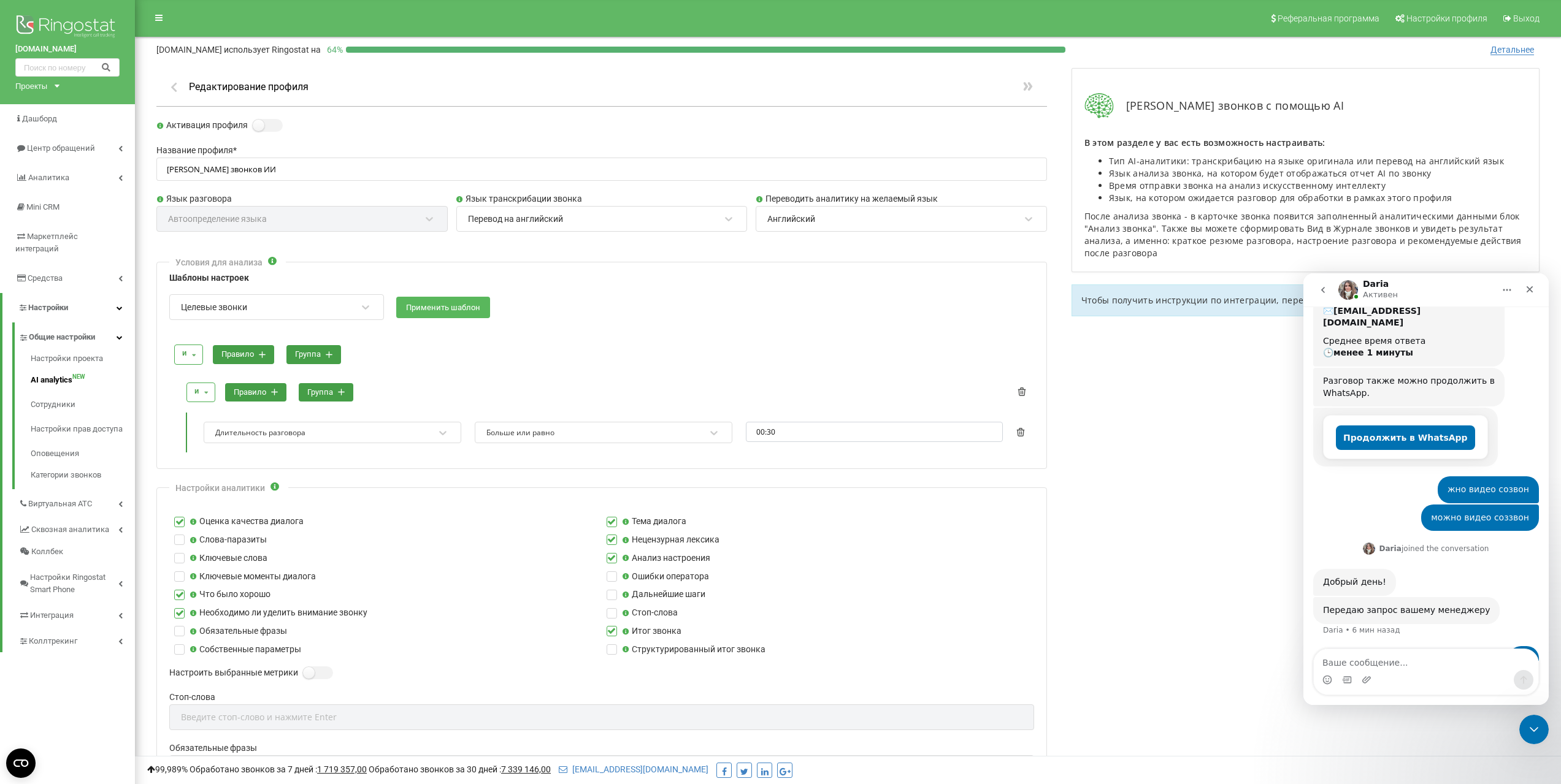
click at [472, 307] on button "Применить шаблон" at bounding box center [442, 307] width 94 height 21
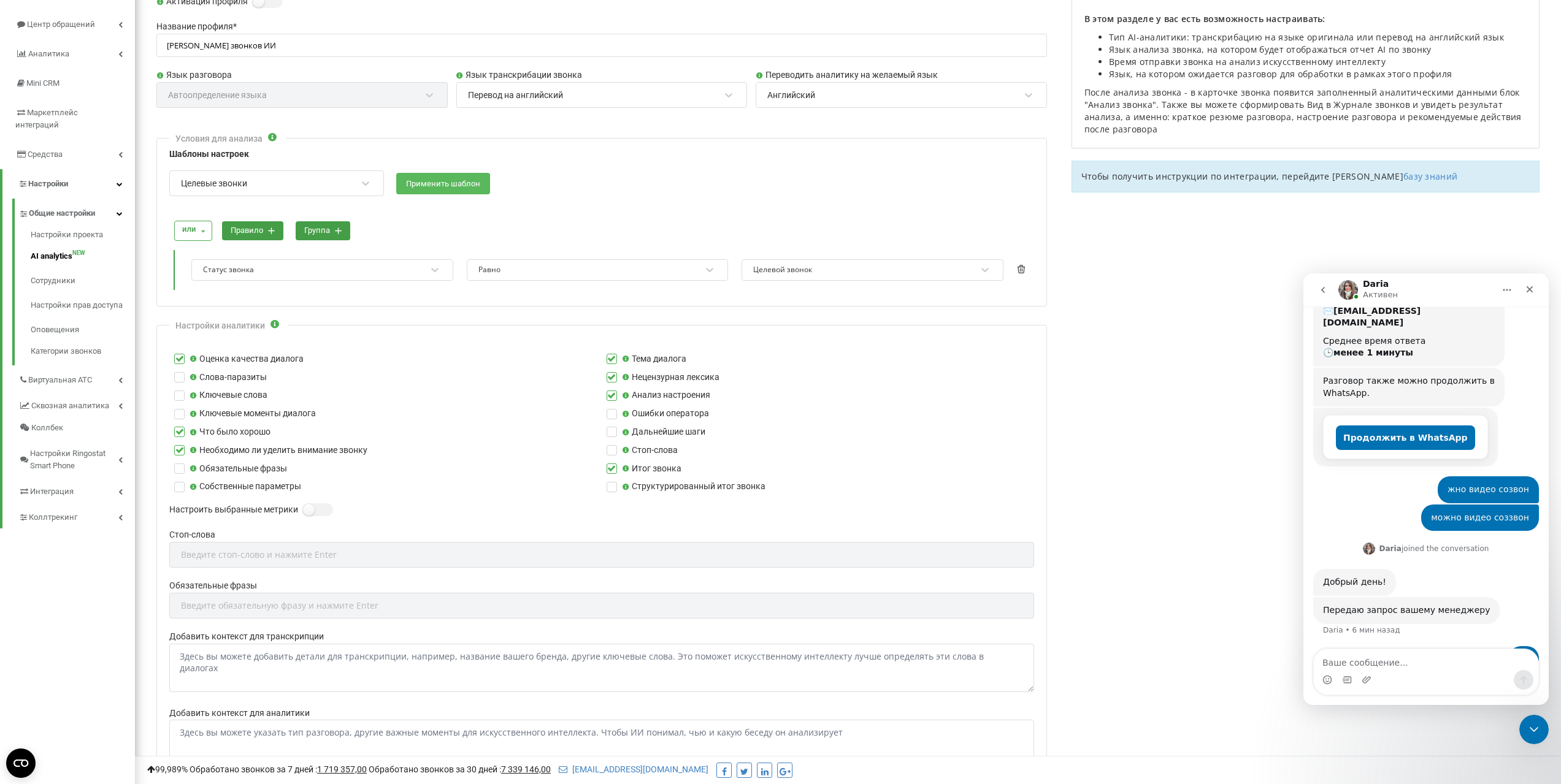
scroll to position [307, 0]
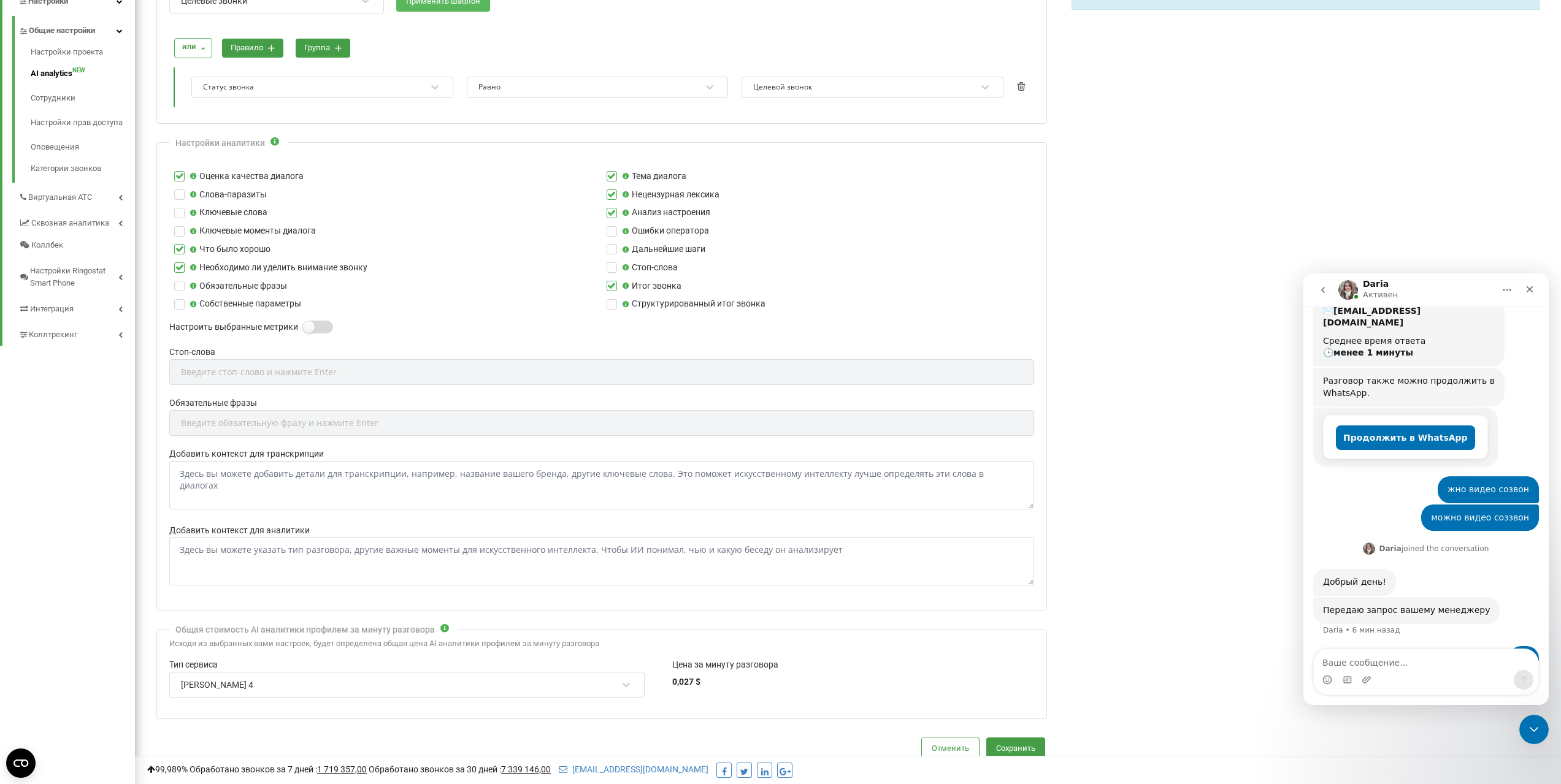
click at [308, 322] on label at bounding box center [308, 321] width 10 height 1
click at [0, 0] on input "Настроить выбранные метрики" at bounding box center [0, 0] width 0 height 0
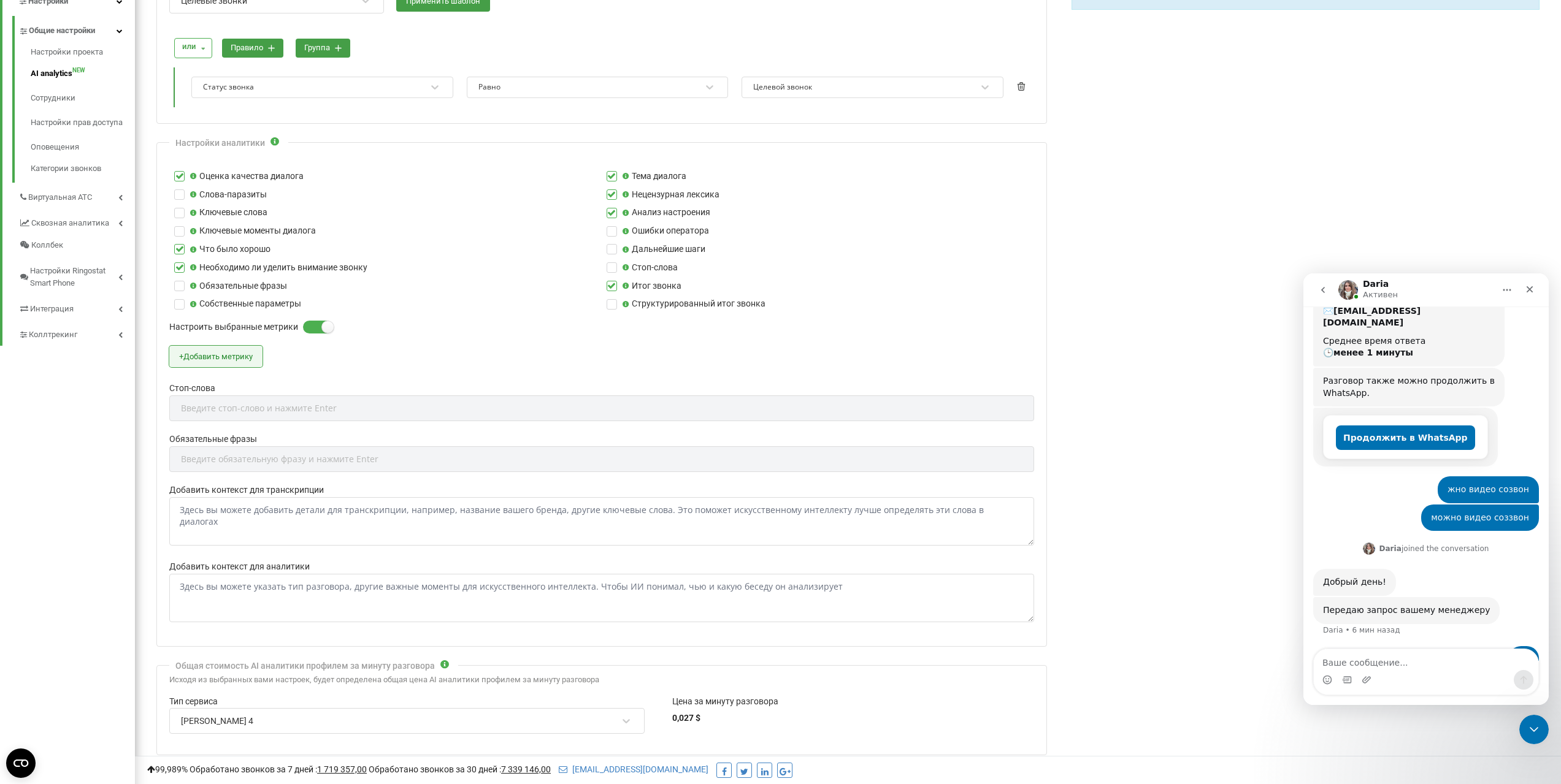
click at [236, 359] on button "+ Добавить метрику" at bounding box center [216, 356] width 93 height 21
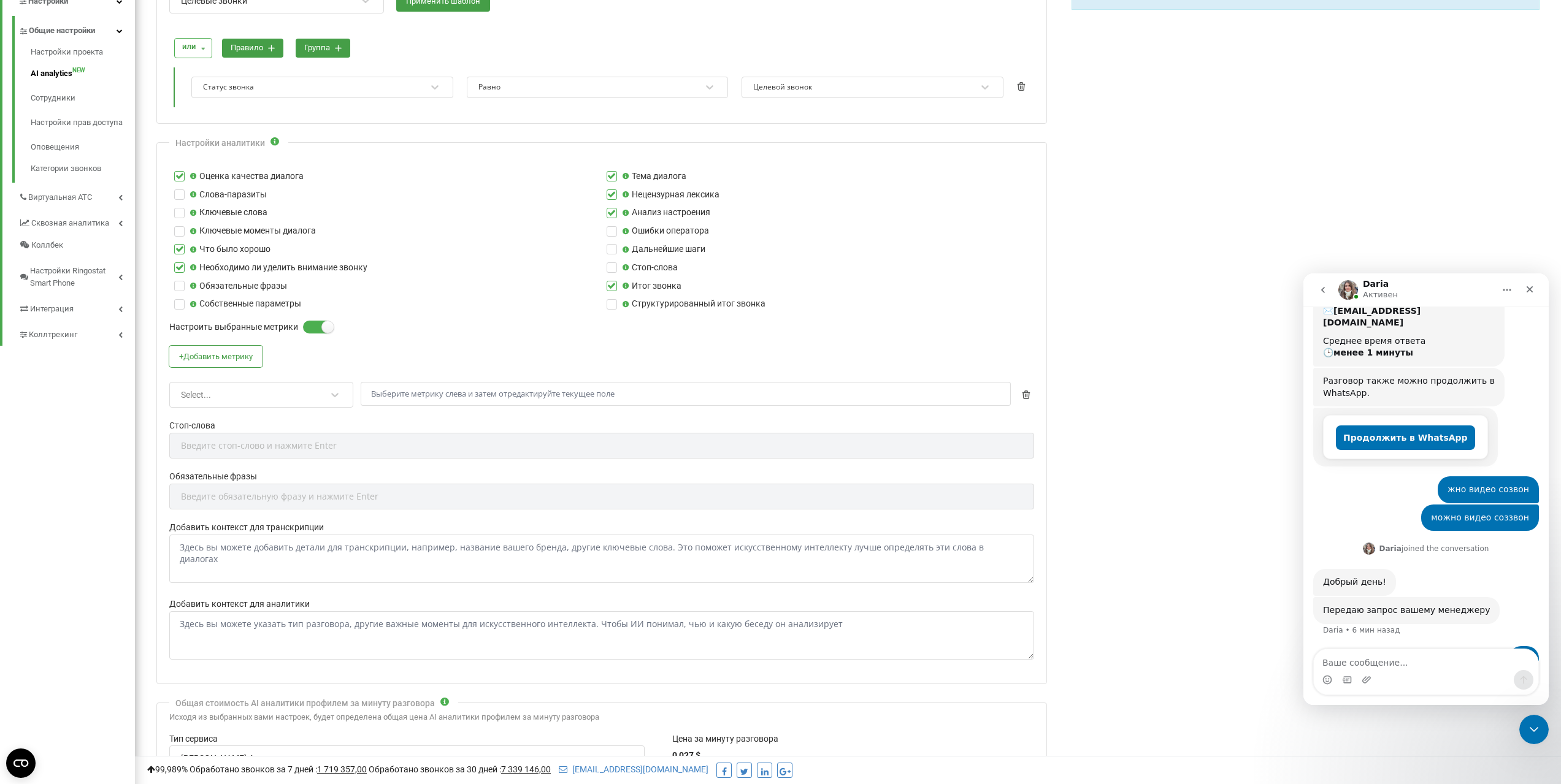
click at [290, 394] on div "Select..." at bounding box center [253, 395] width 147 height 21
click at [377, 347] on div "+ Добавить метрику option Оценка качества диалога focused, 1 of 7. 7 results av…" at bounding box center [602, 382] width 865 height 74
click at [1027, 392] on icon "button" at bounding box center [1025, 395] width 8 height 8
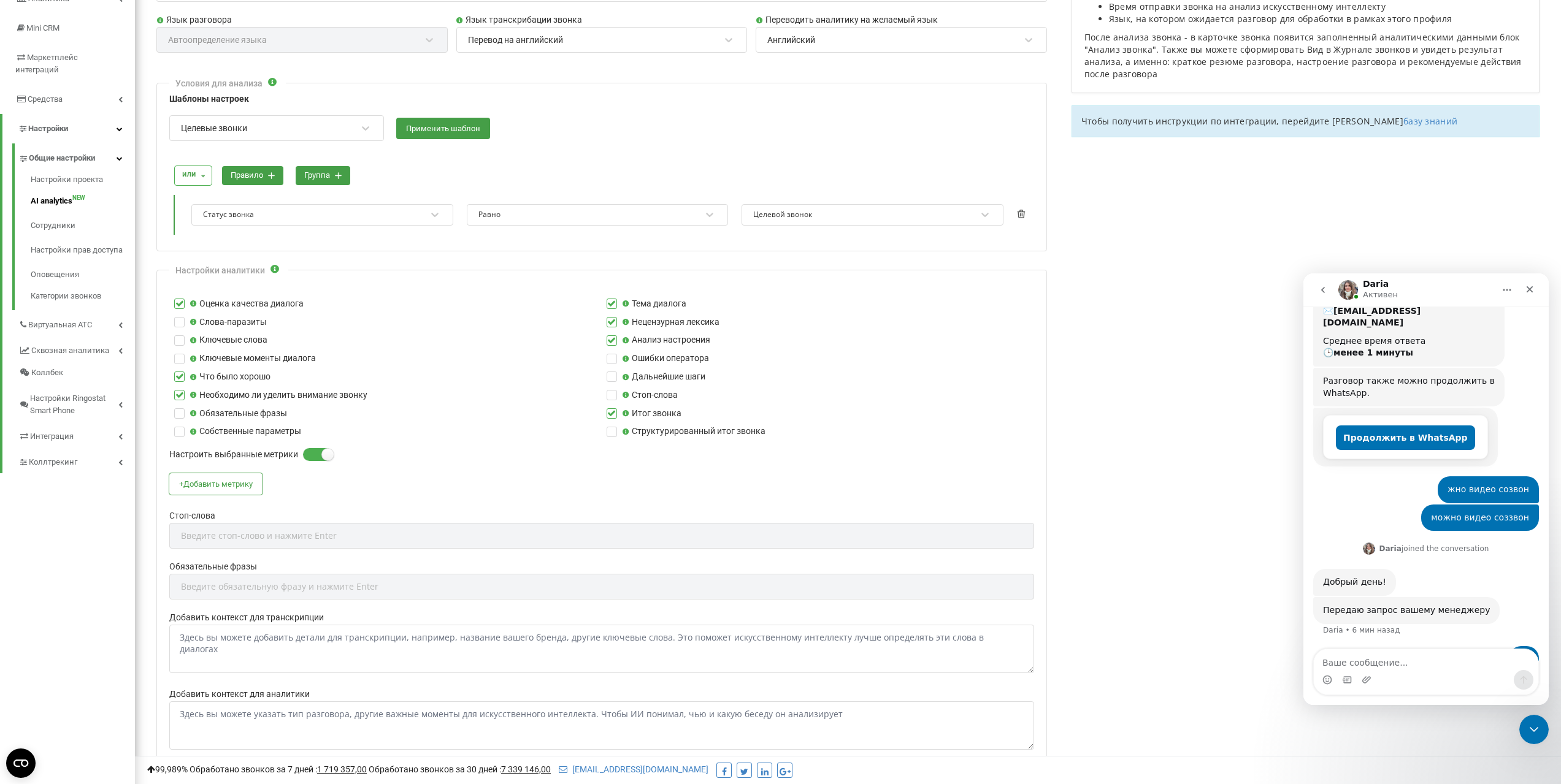
scroll to position [0, 0]
